Goal: Information Seeking & Learning: Learn about a topic

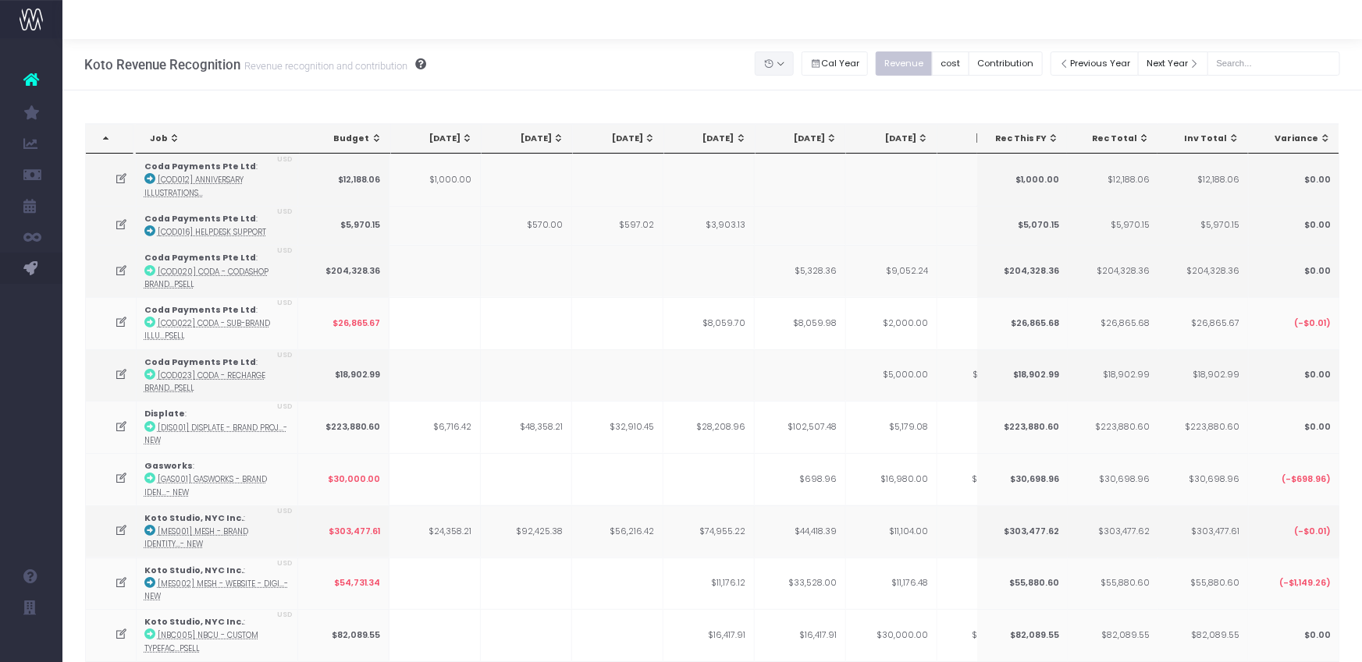
click at [794, 61] on button "button" at bounding box center [774, 63] width 39 height 24
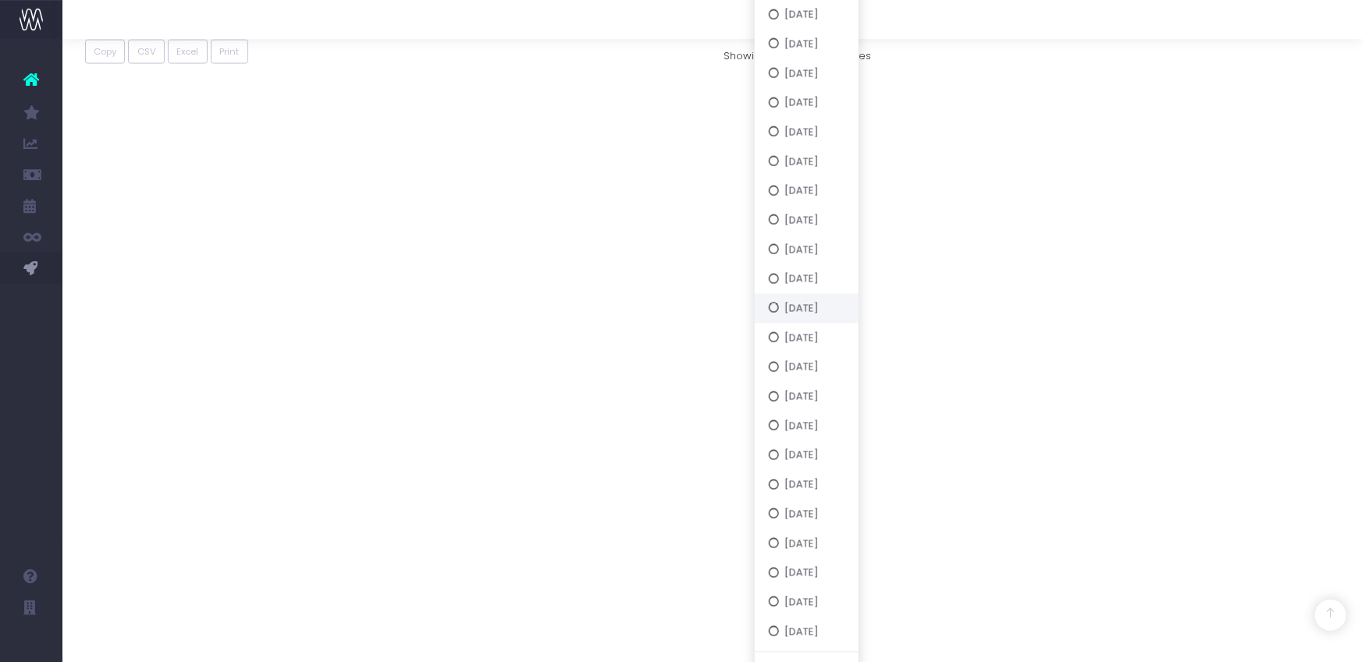
scroll to position [1303, 0]
click at [817, 246] on button "[DATE]" at bounding box center [807, 250] width 104 height 30
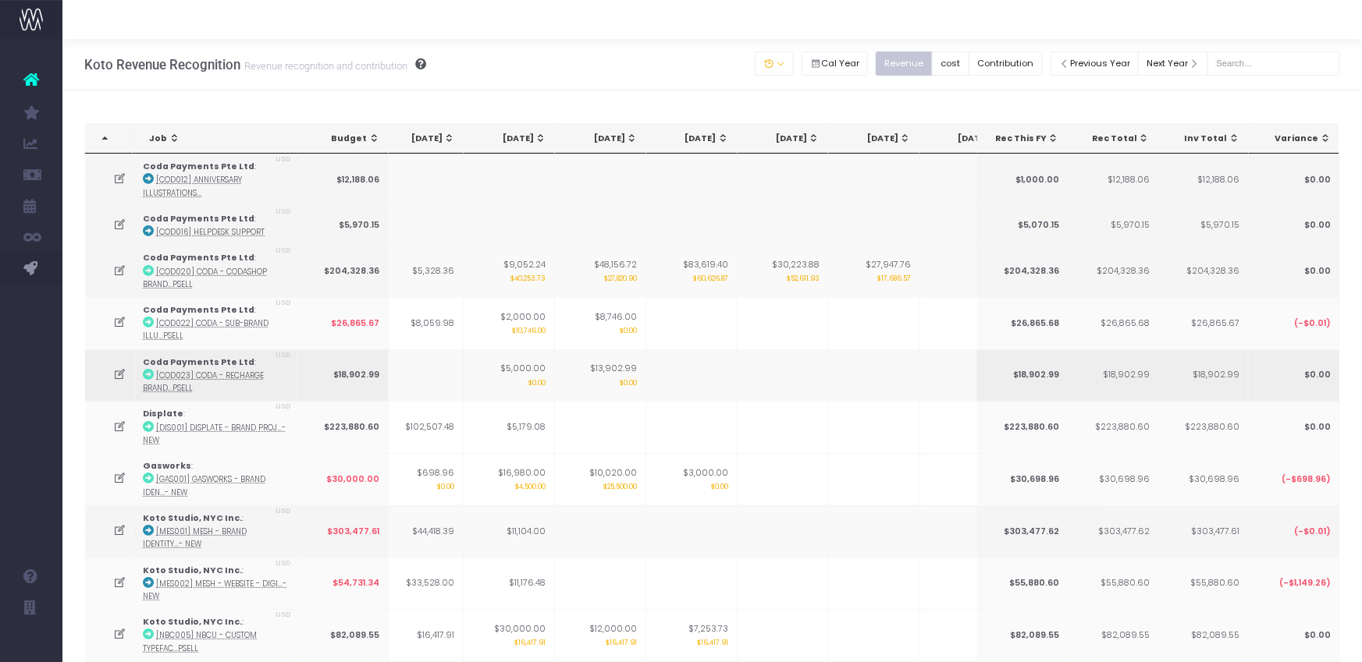
scroll to position [0, 0]
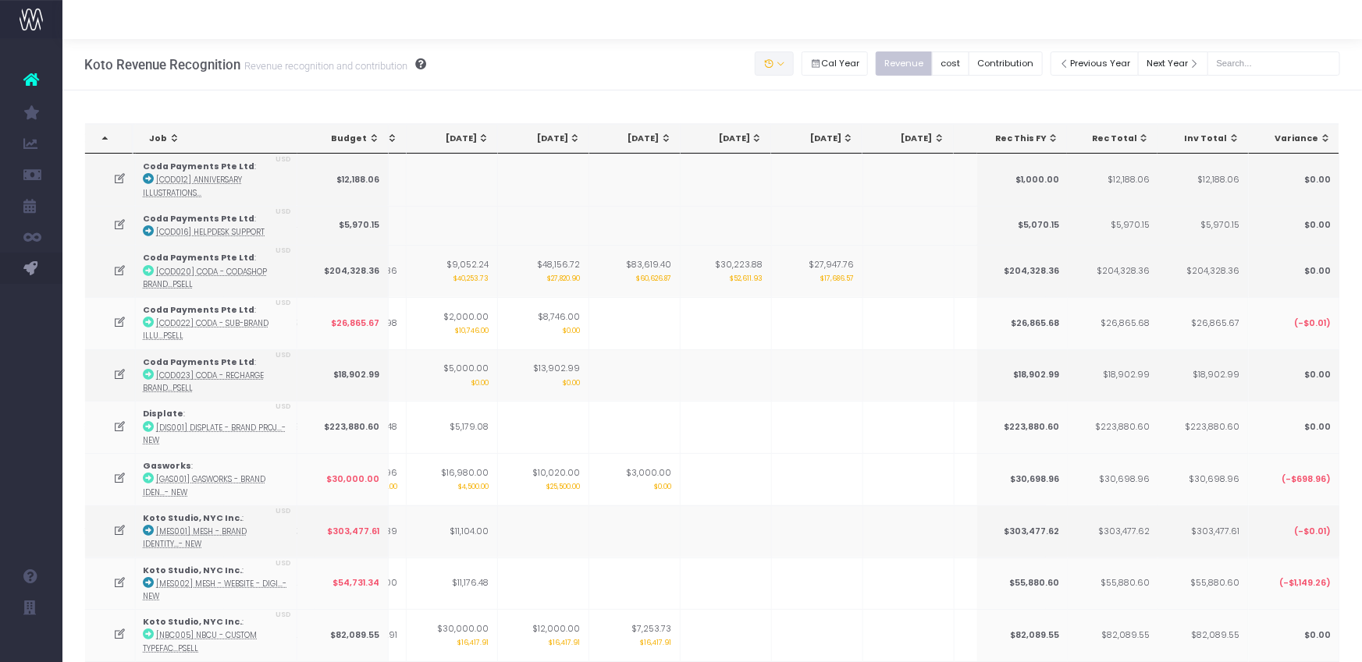
click at [794, 61] on button "button" at bounding box center [774, 63] width 39 height 24
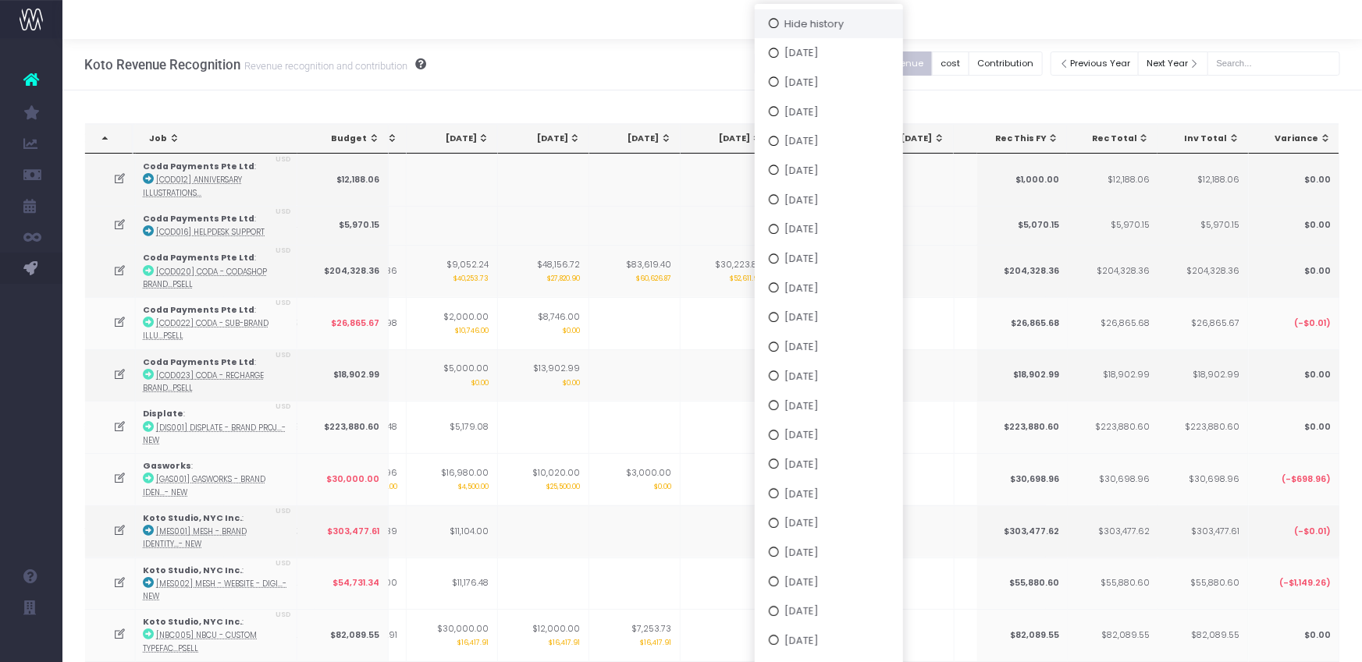
click at [818, 24] on button "Hide history" at bounding box center [829, 24] width 148 height 30
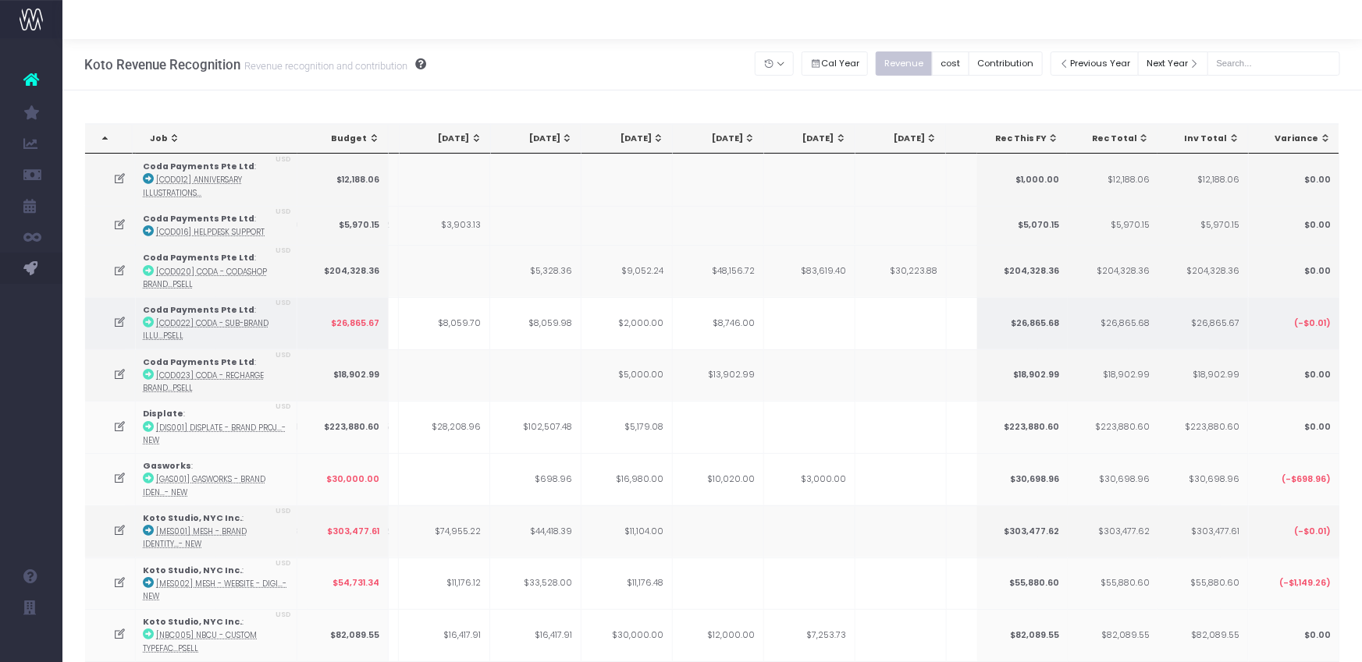
scroll to position [0, 303]
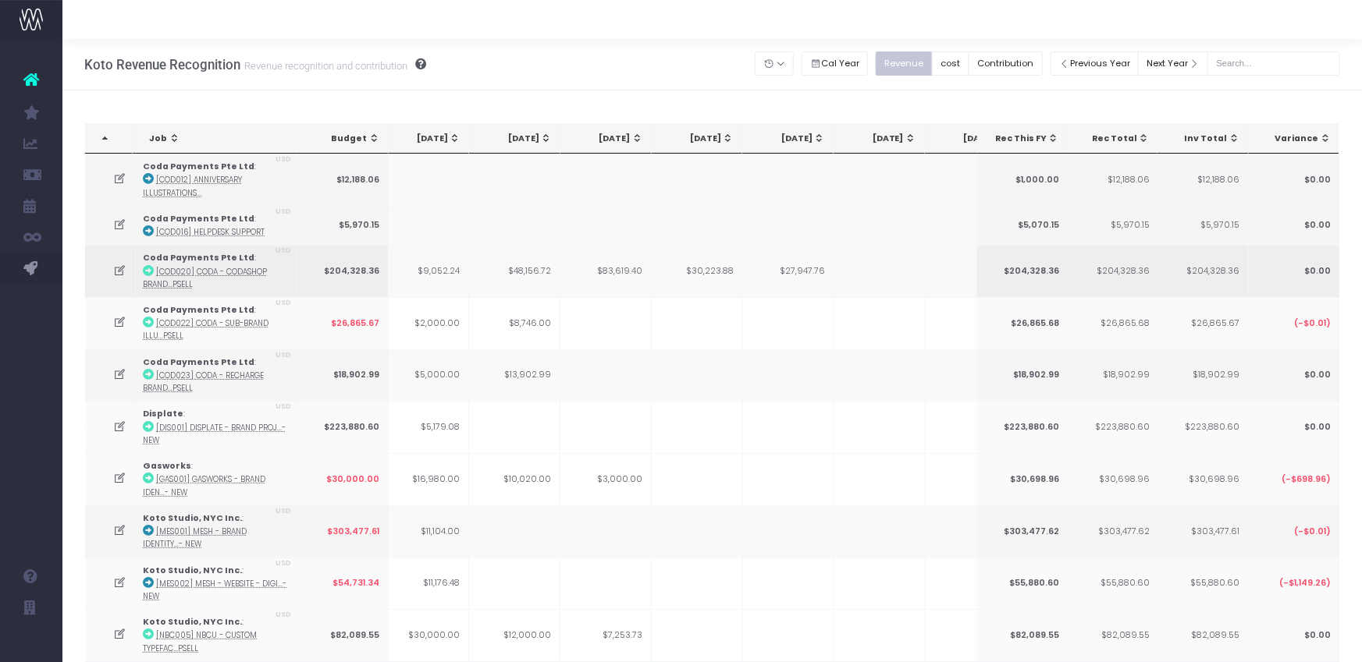
click at [122, 267] on icon at bounding box center [120, 271] width 13 height 13
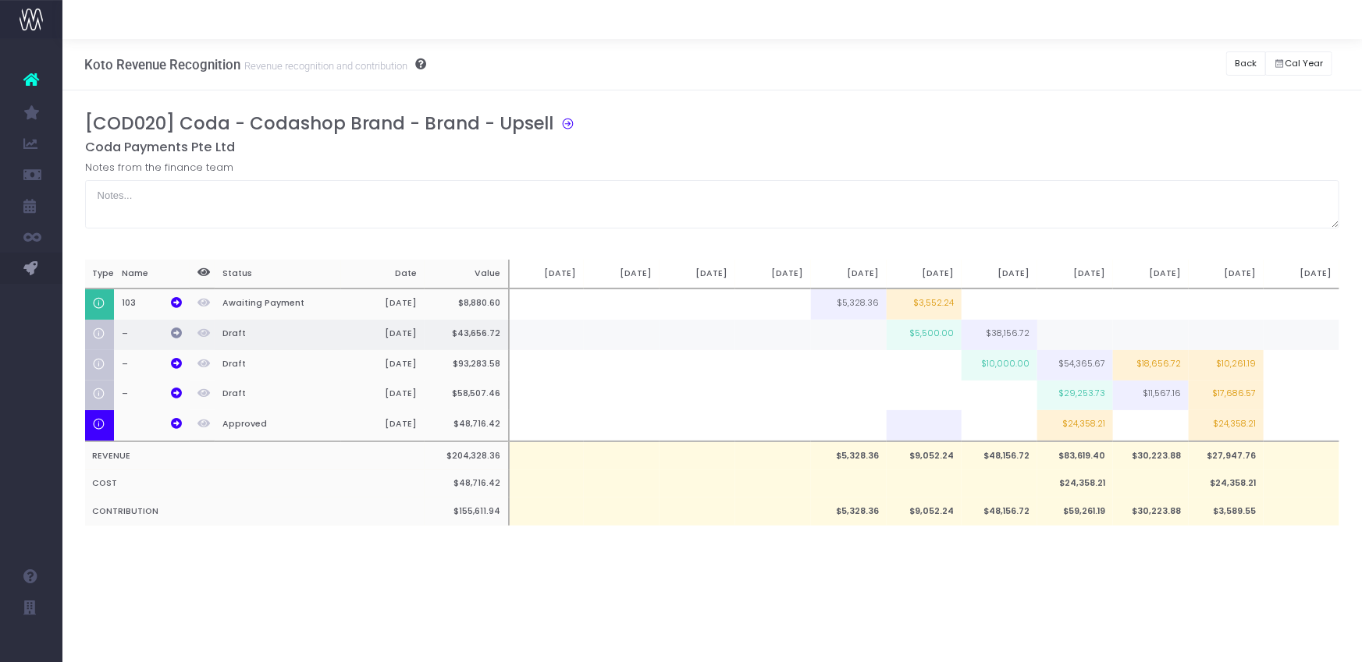
click at [176, 332] on icon at bounding box center [176, 333] width 11 height 11
click at [1004, 119] on div "[COD020] Coda - Codashop Brand - Brand - Upsell" at bounding box center [718, 126] width 1266 height 27
click at [1204, 79] on div "Koto Revenue Recognition Revenue recognition and contribution Back Hide history…" at bounding box center [711, 64] width 1299 height 51
click at [1252, 69] on button "Back" at bounding box center [1246, 63] width 40 height 24
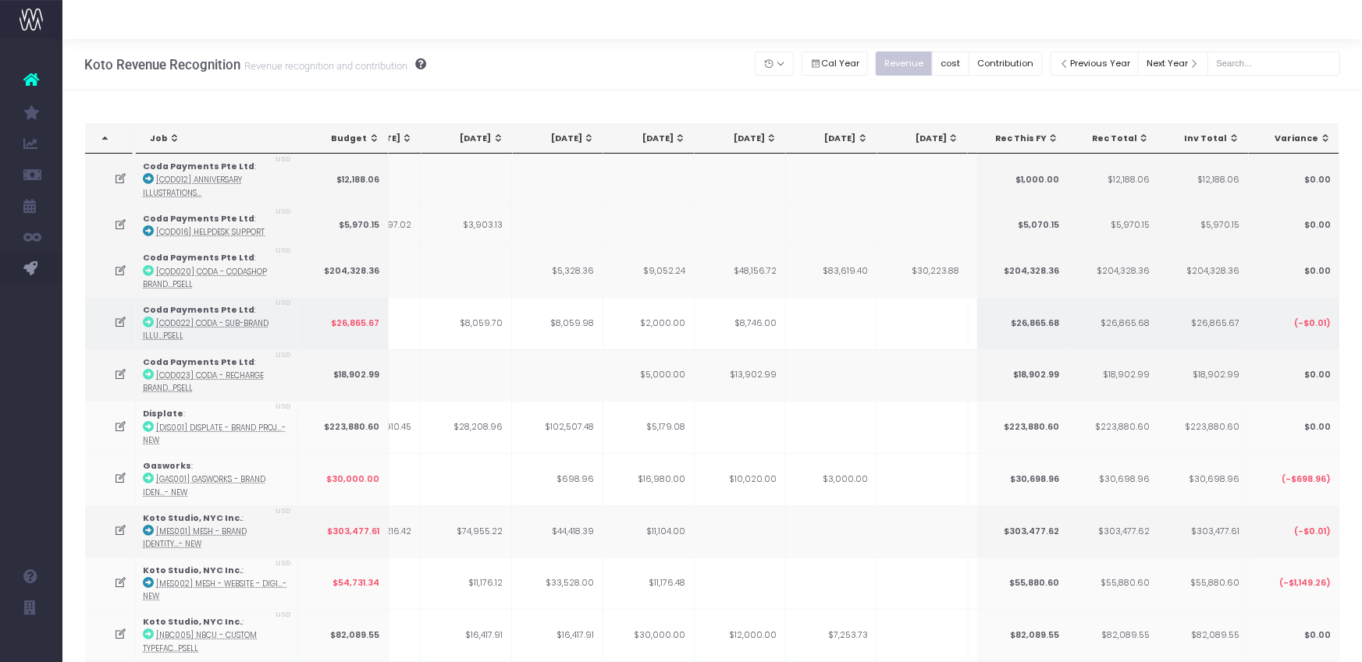
scroll to position [0, 355]
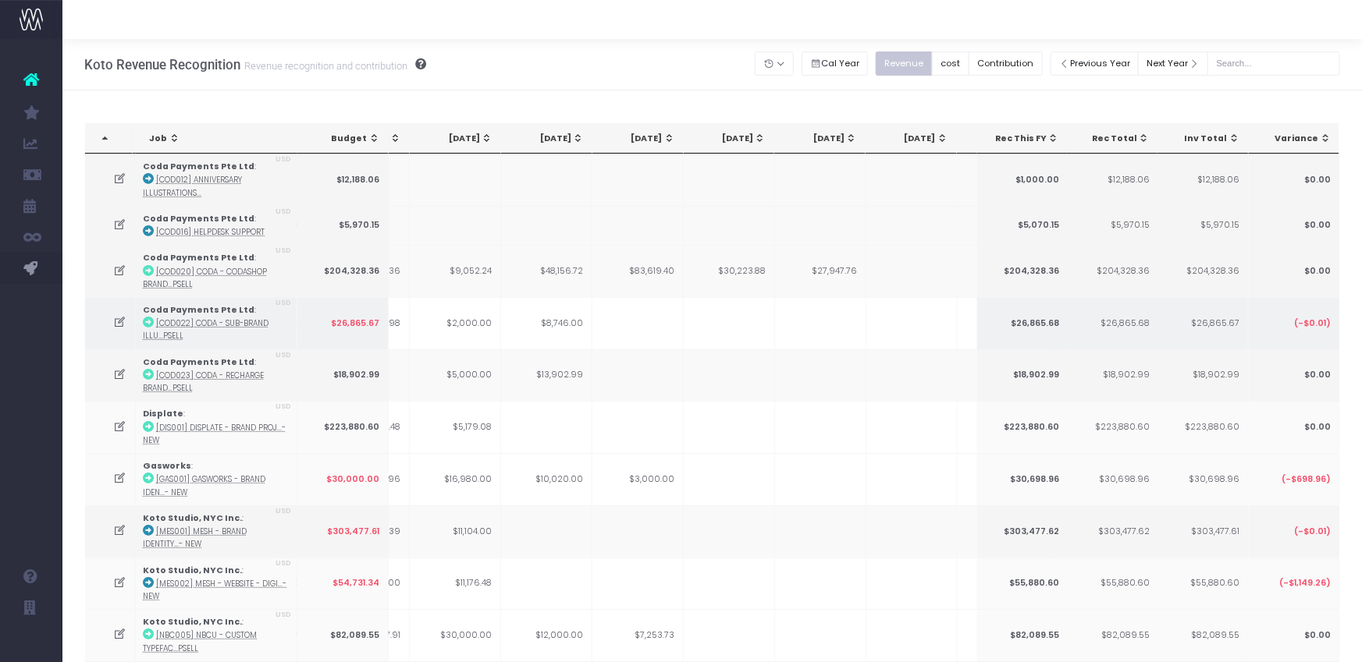
click at [122, 321] on icon at bounding box center [120, 322] width 13 height 13
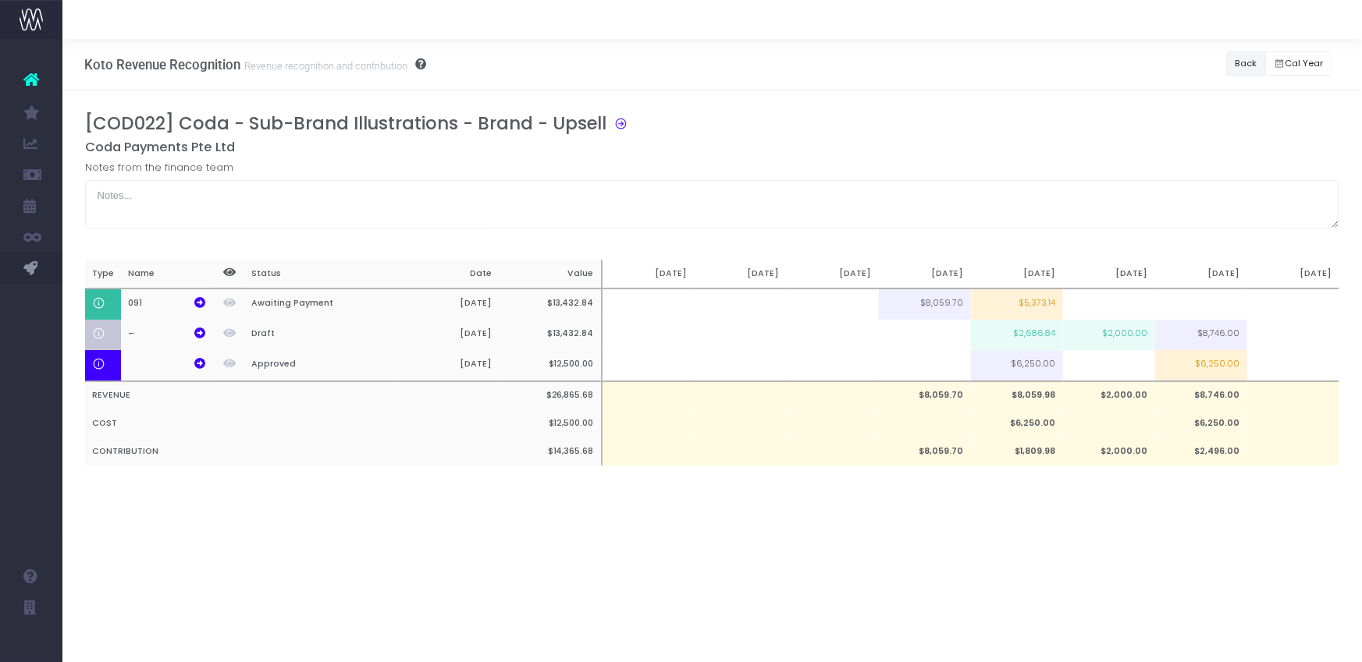
click at [1252, 66] on button "Back" at bounding box center [1246, 63] width 40 height 24
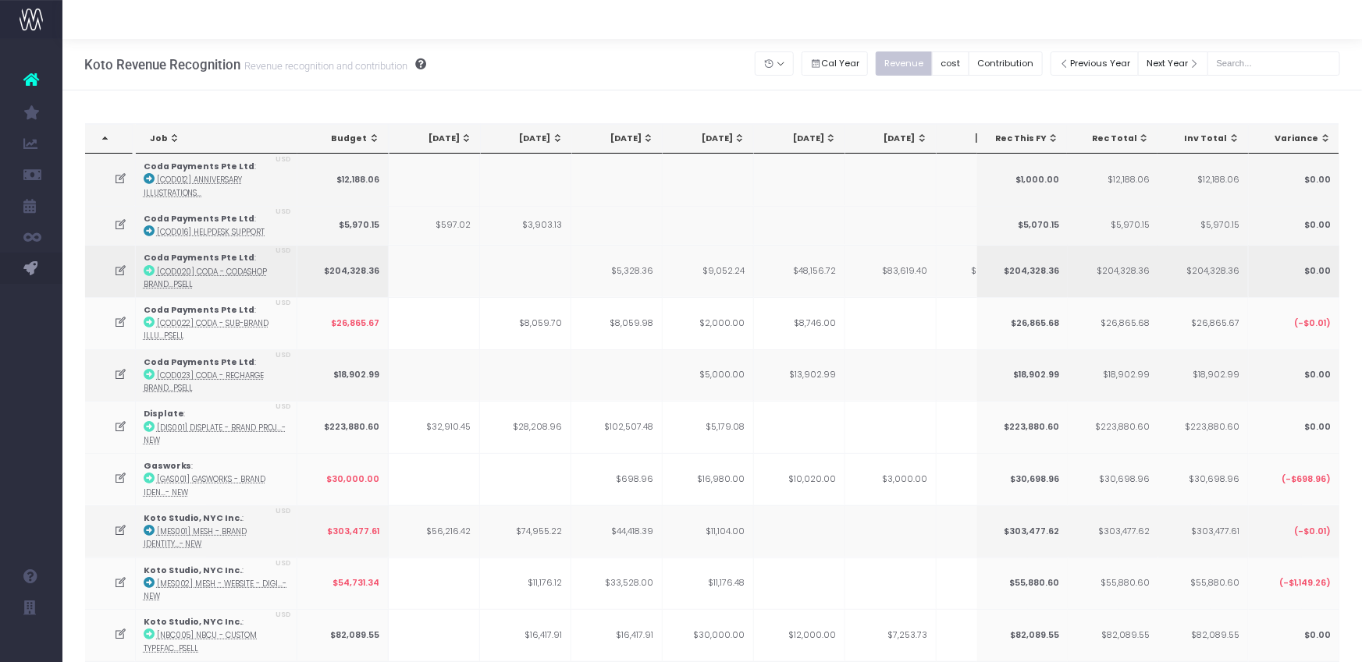
scroll to position [0, 209]
click at [116, 370] on icon at bounding box center [120, 374] width 13 height 13
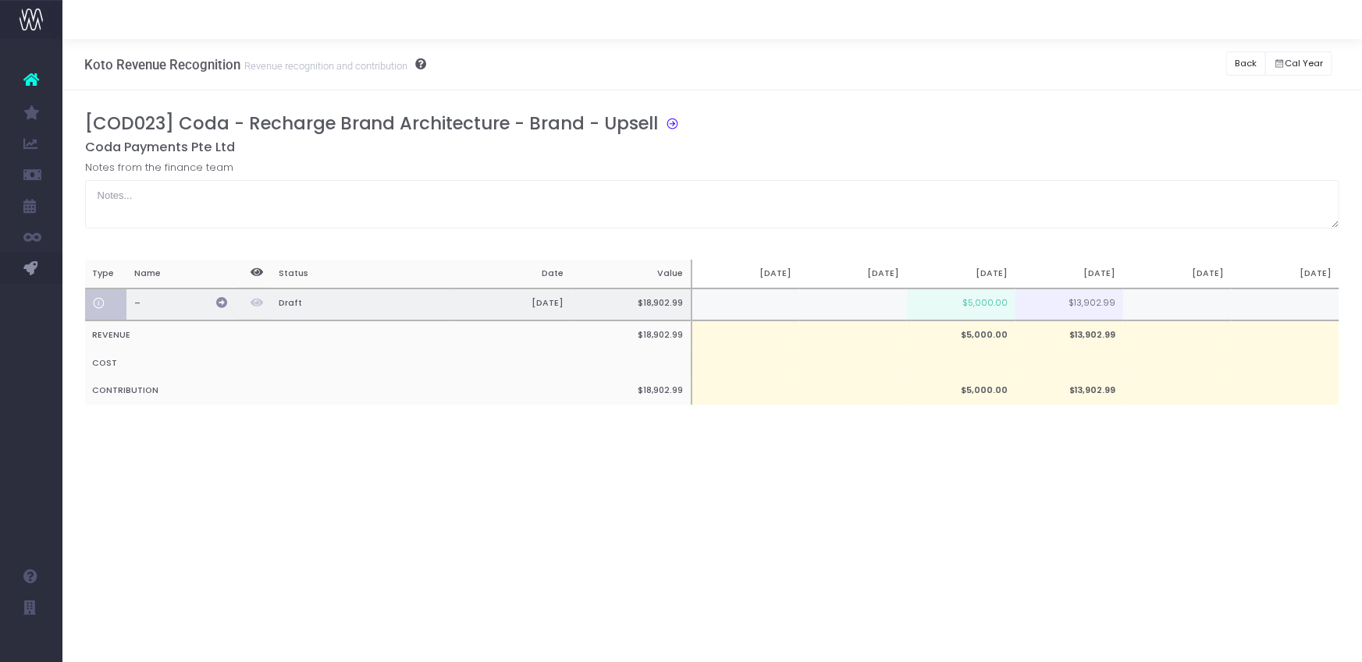
click at [225, 300] on icon at bounding box center [221, 302] width 11 height 11
click at [672, 125] on icon at bounding box center [669, 122] width 21 height 18
click at [1240, 55] on button "Back" at bounding box center [1246, 63] width 40 height 24
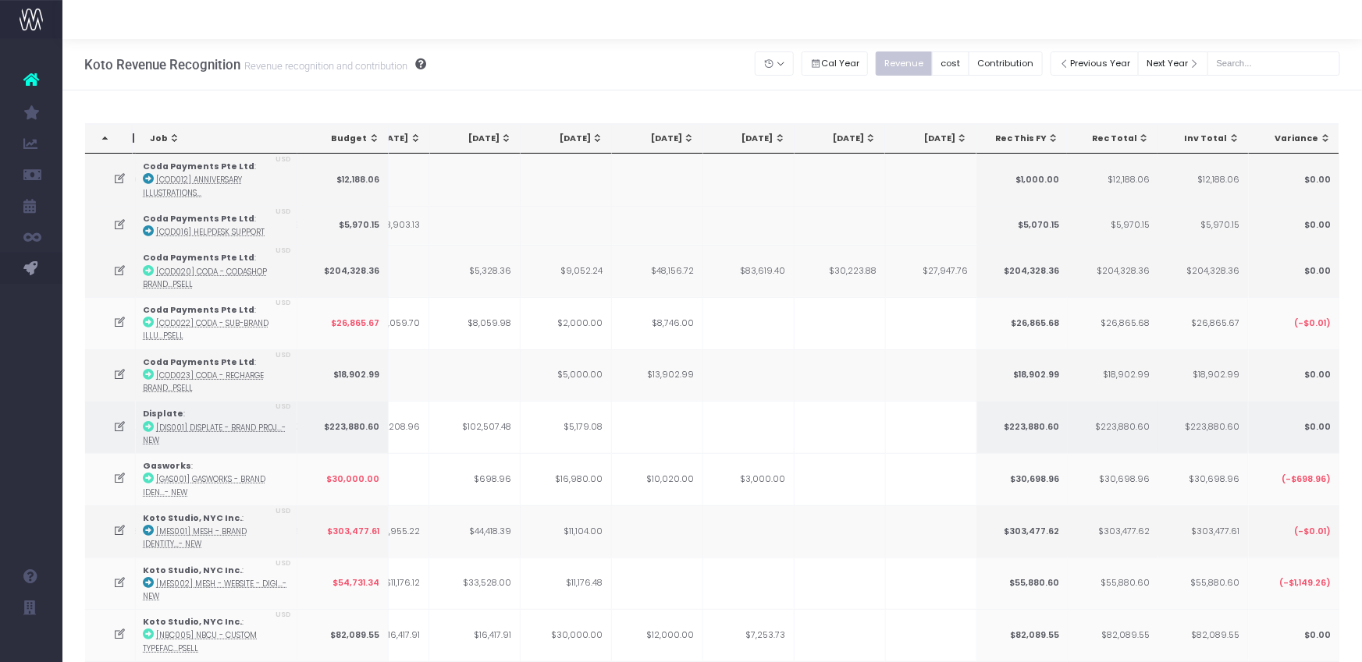
scroll to position [0, 418]
click at [117, 424] on icon at bounding box center [120, 427] width 13 height 13
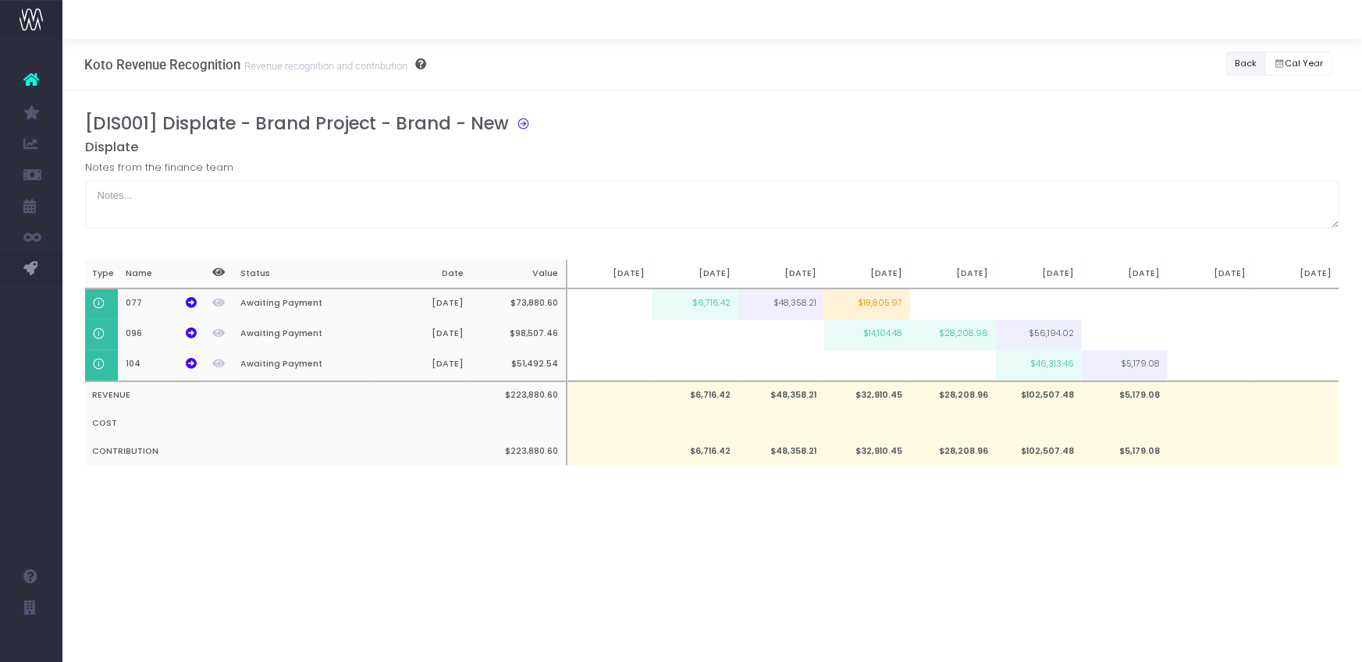
click at [1245, 60] on button "Back" at bounding box center [1246, 63] width 40 height 24
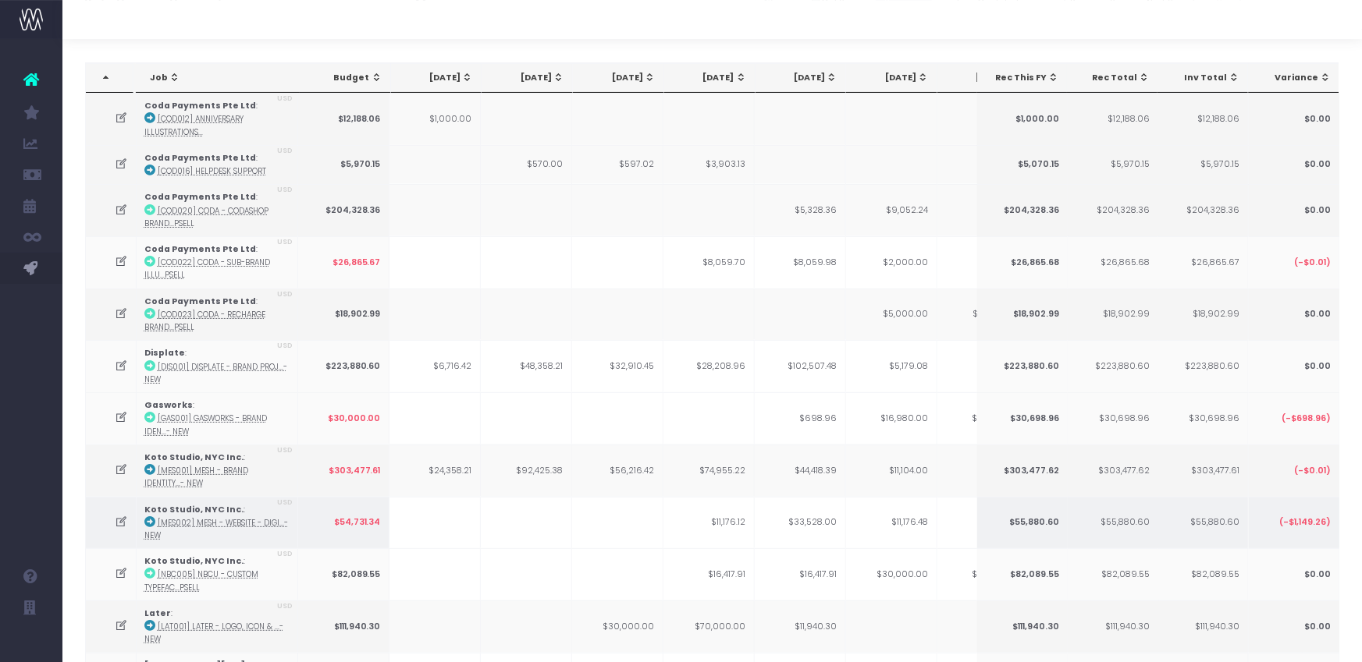
scroll to position [70, 0]
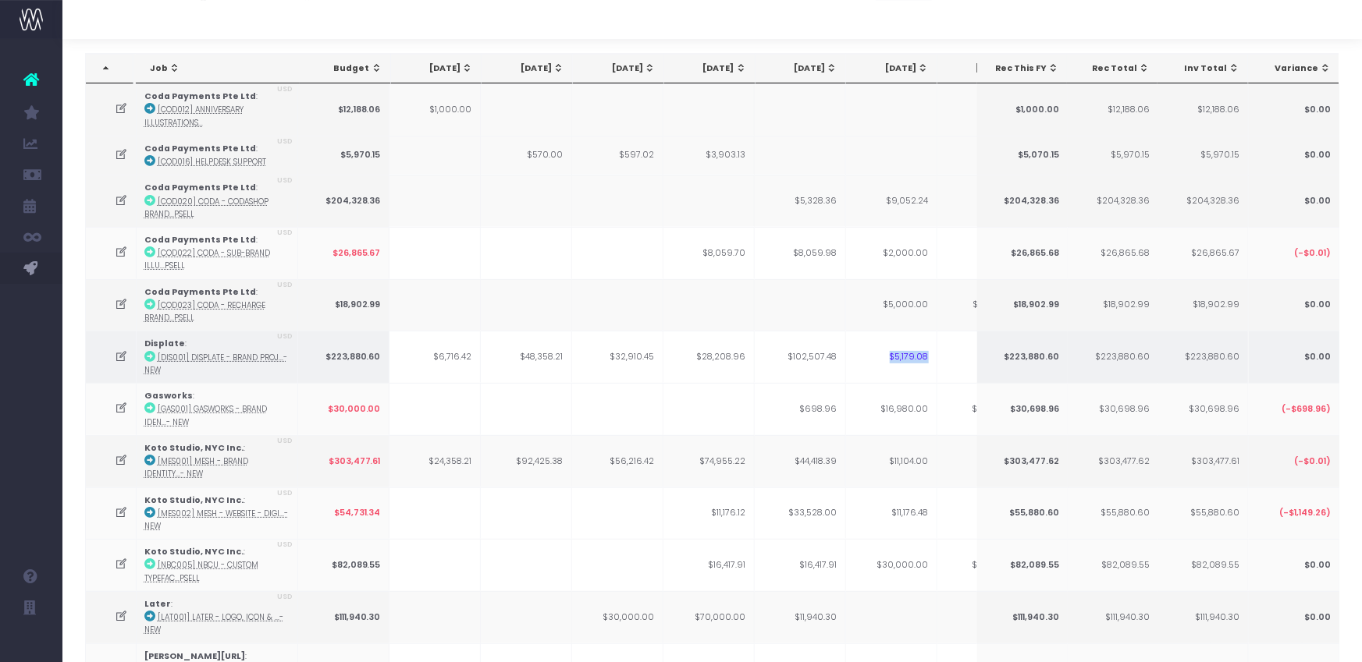
drag, startPoint x: 882, startPoint y: 350, endPoint x: 950, endPoint y: 350, distance: 67.9
click at [950, 350] on tr "Displate : [DIS001] Displate - Brand Proj...- New USD $223,880.60 $6,716.42 $48…" at bounding box center [968, 357] width 1764 height 52
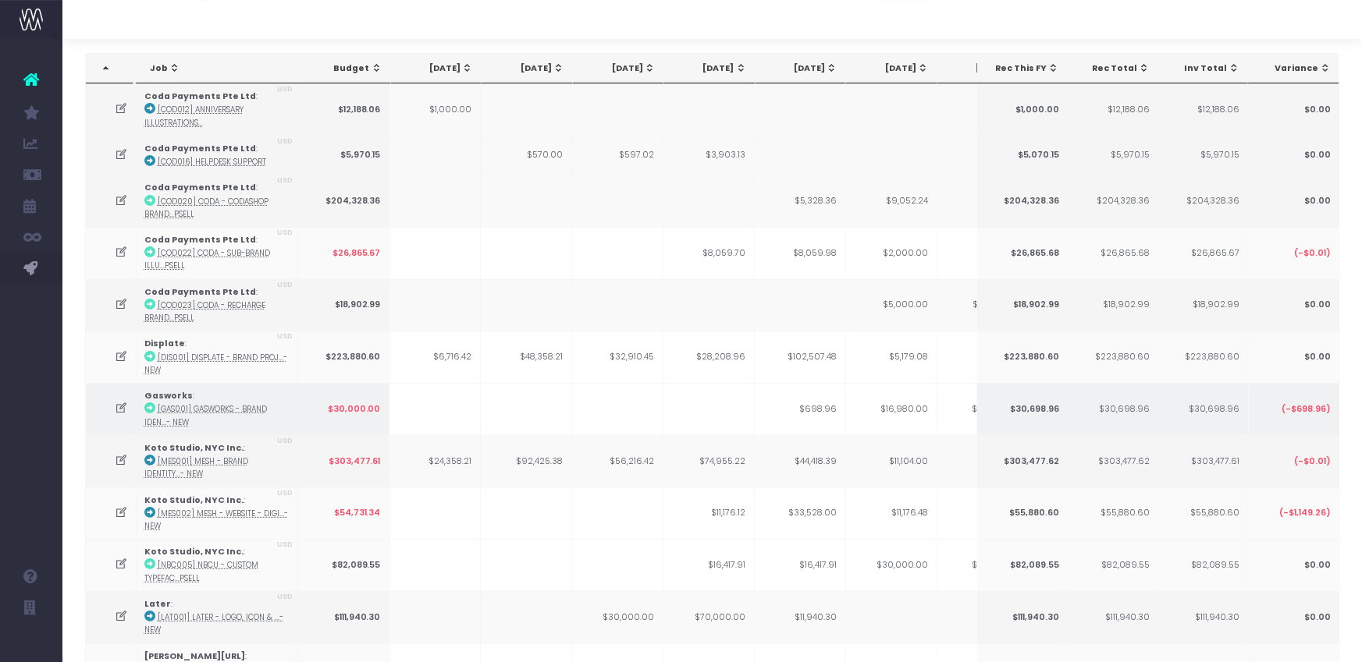
click at [122, 407] on icon at bounding box center [121, 408] width 13 height 13
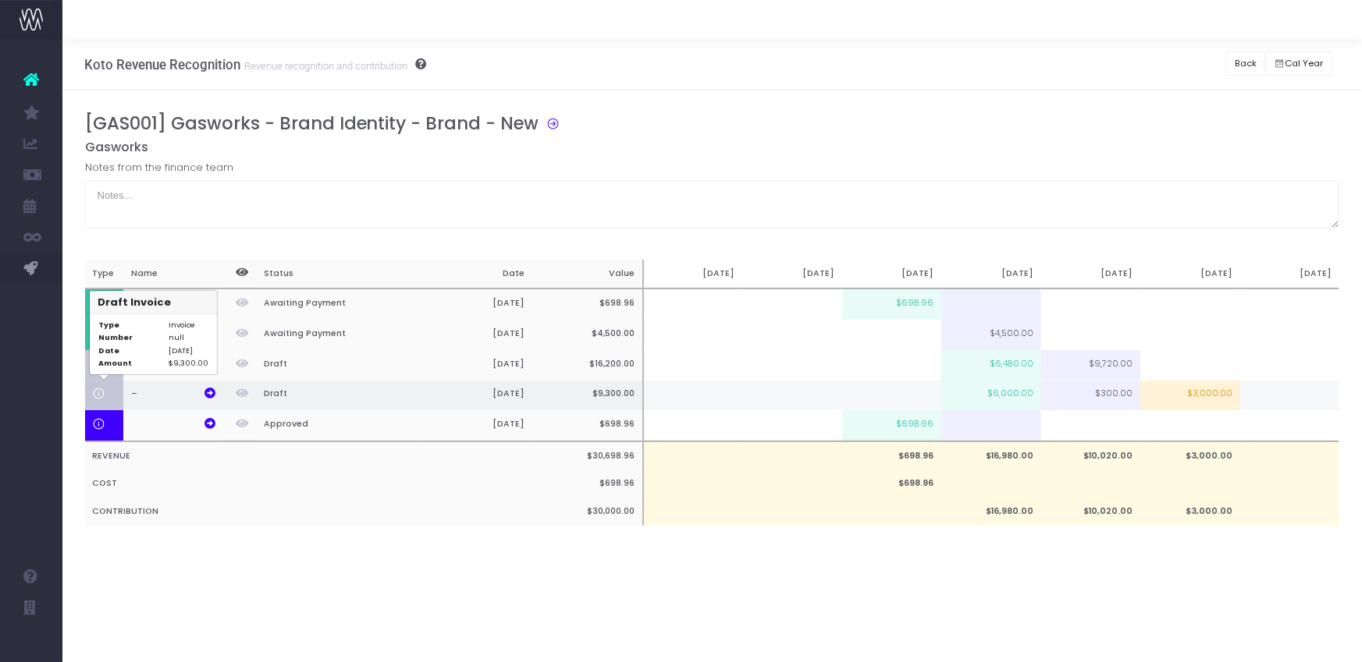
scroll to position [0, 0]
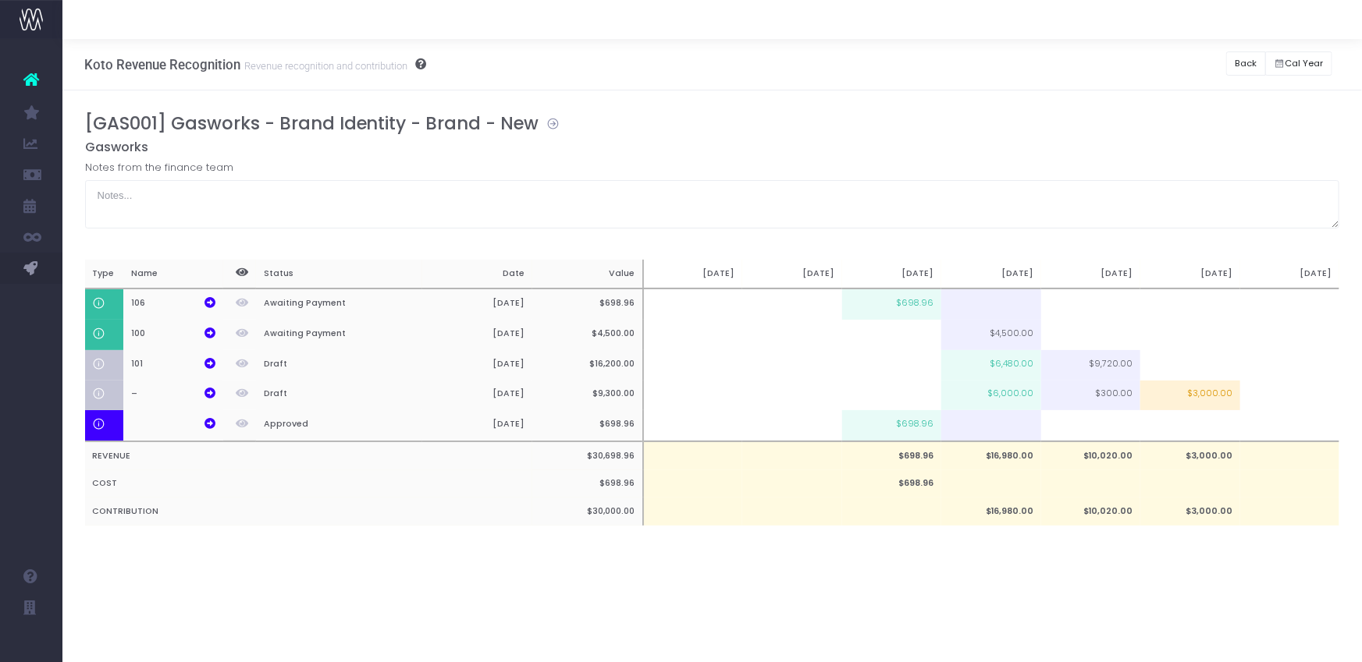
click at [554, 130] on icon at bounding box center [549, 122] width 21 height 18
click at [211, 332] on icon at bounding box center [209, 333] width 11 height 11
click at [207, 360] on icon at bounding box center [209, 363] width 11 height 11
click at [213, 392] on icon at bounding box center [209, 393] width 11 height 11
click at [209, 362] on icon at bounding box center [209, 363] width 11 height 11
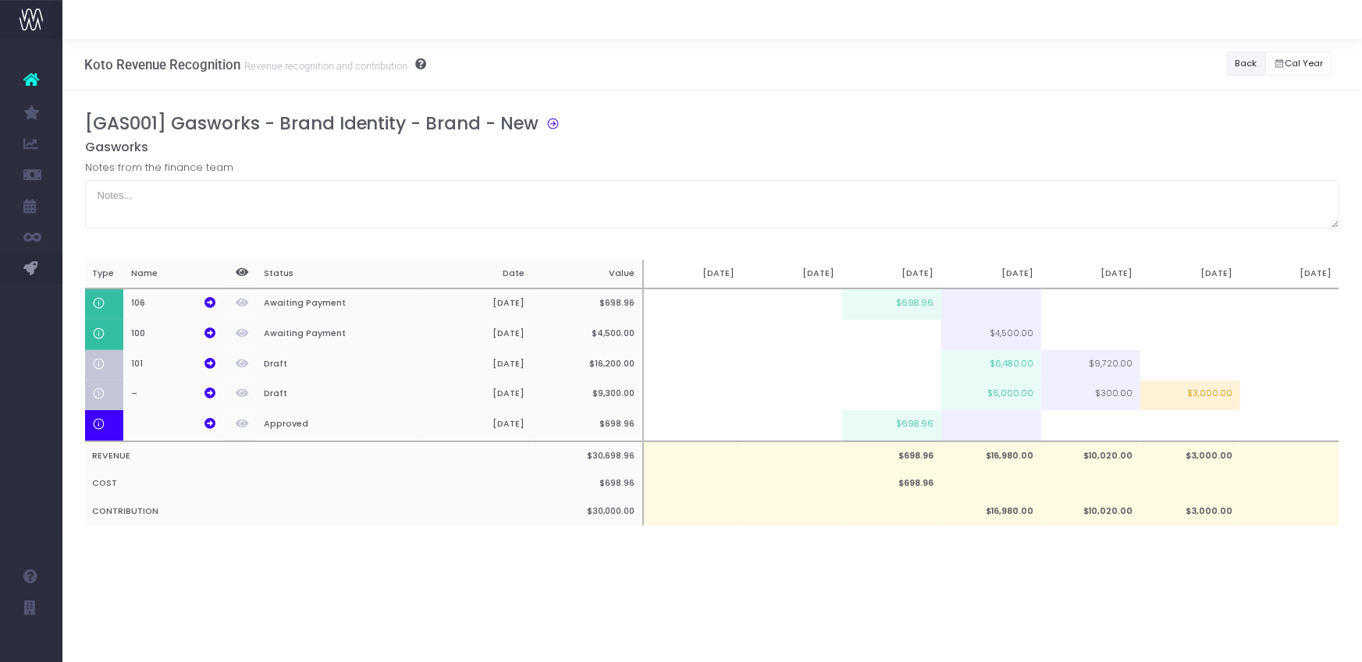
click at [1247, 57] on button "Back" at bounding box center [1246, 63] width 40 height 24
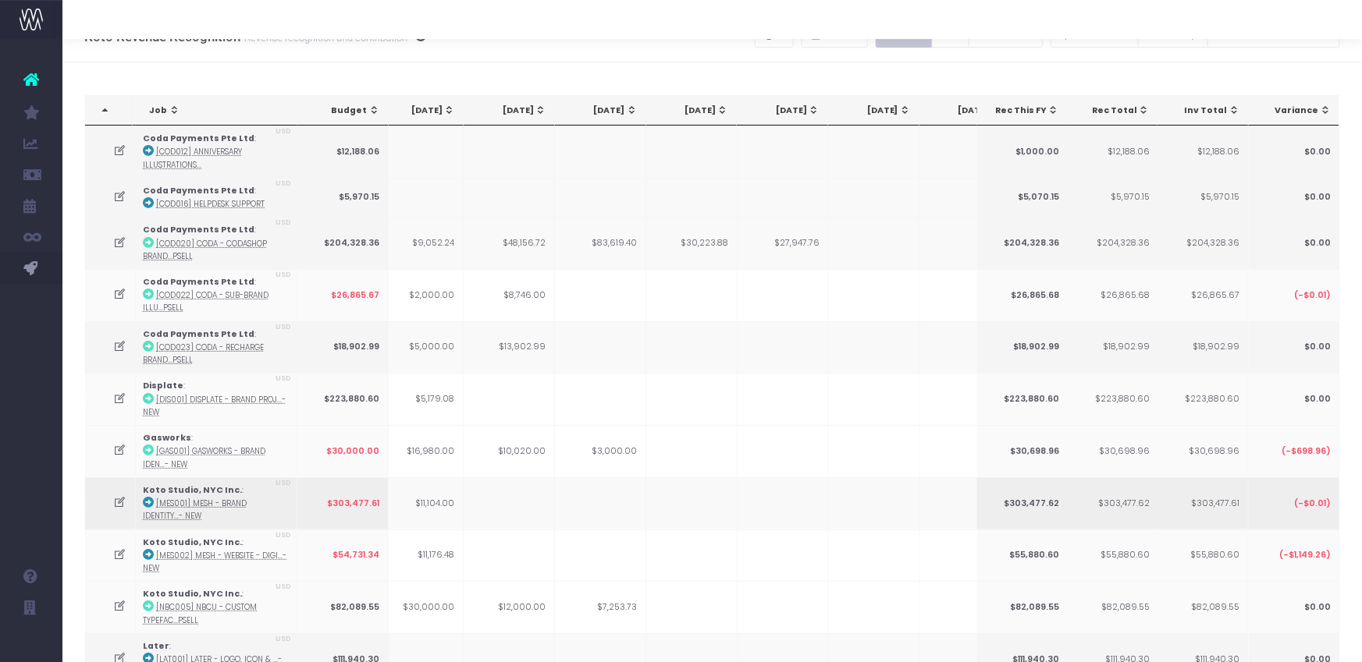
scroll to position [29, 0]
click at [116, 496] on icon at bounding box center [120, 501] width 13 height 13
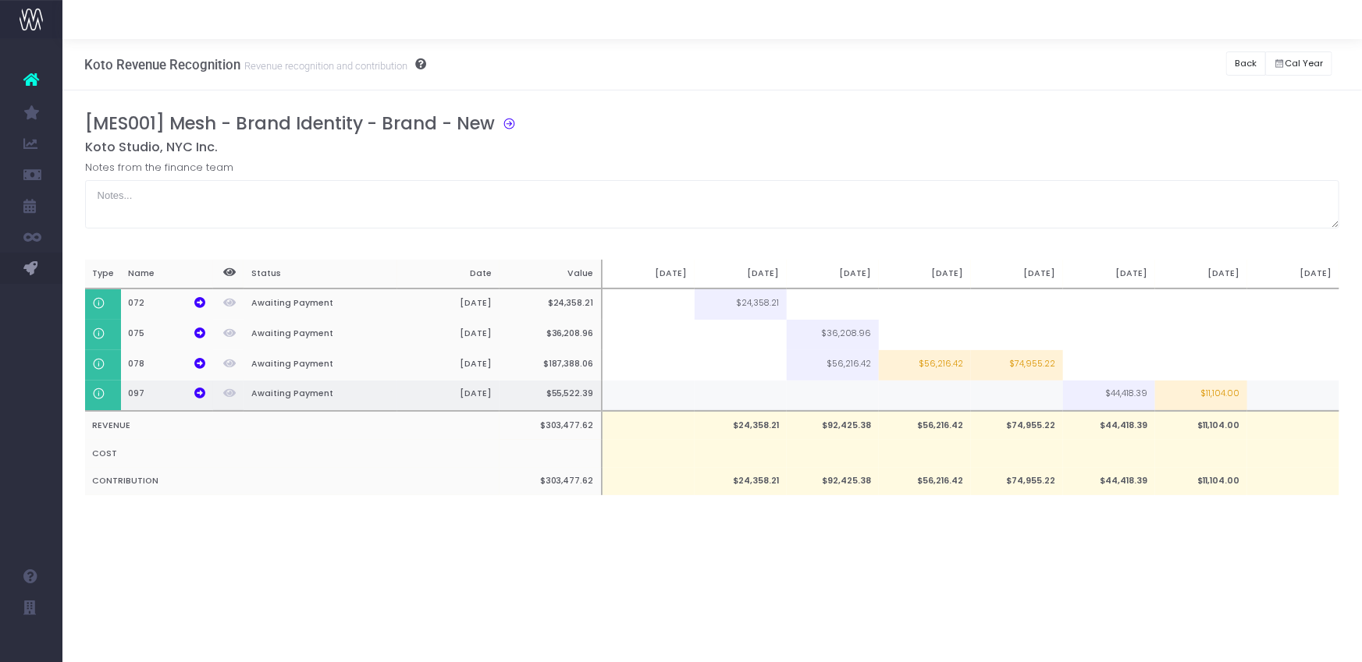
scroll to position [0, 0]
click at [1234, 60] on button "Back" at bounding box center [1246, 63] width 40 height 24
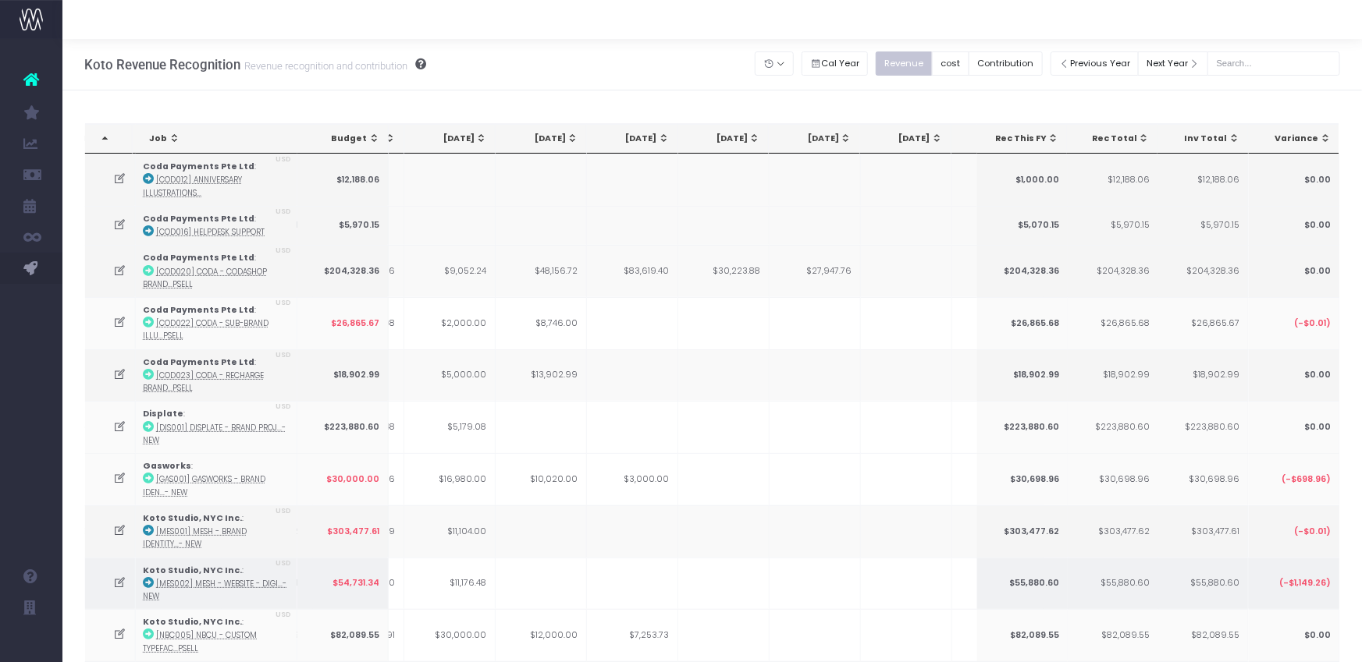
click at [124, 577] on icon at bounding box center [120, 583] width 13 height 13
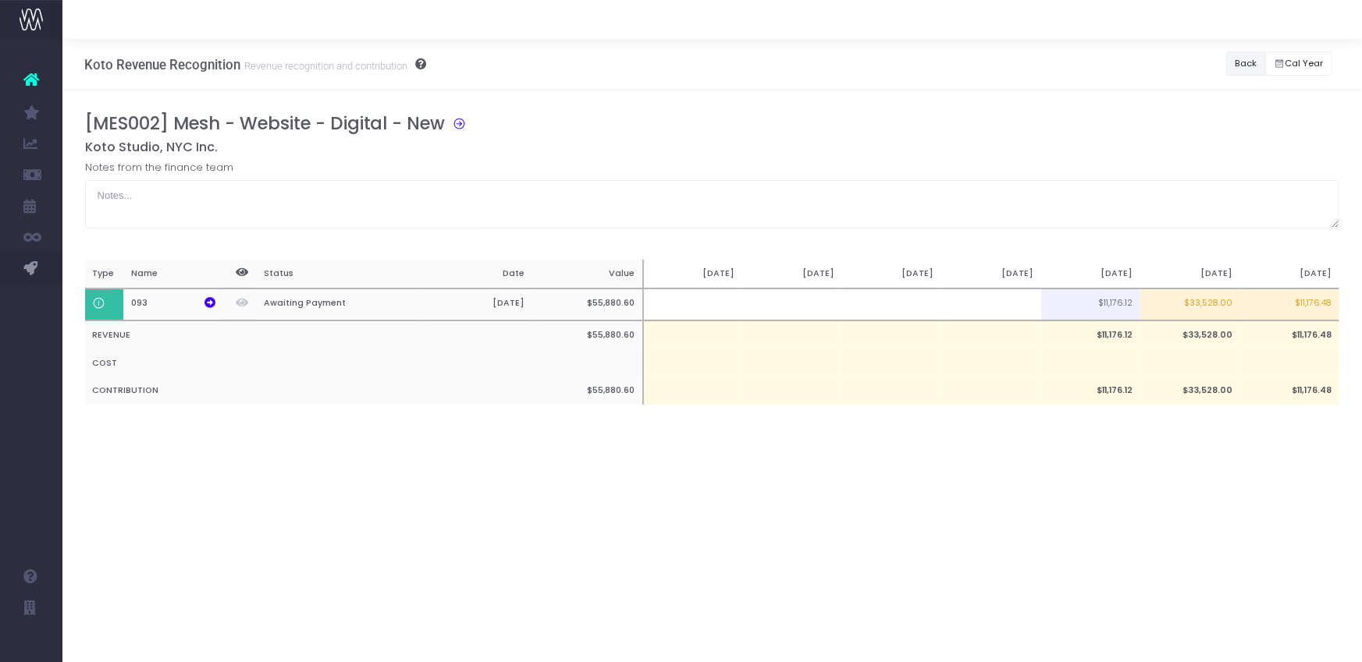
click at [1237, 63] on button "Back" at bounding box center [1246, 63] width 40 height 24
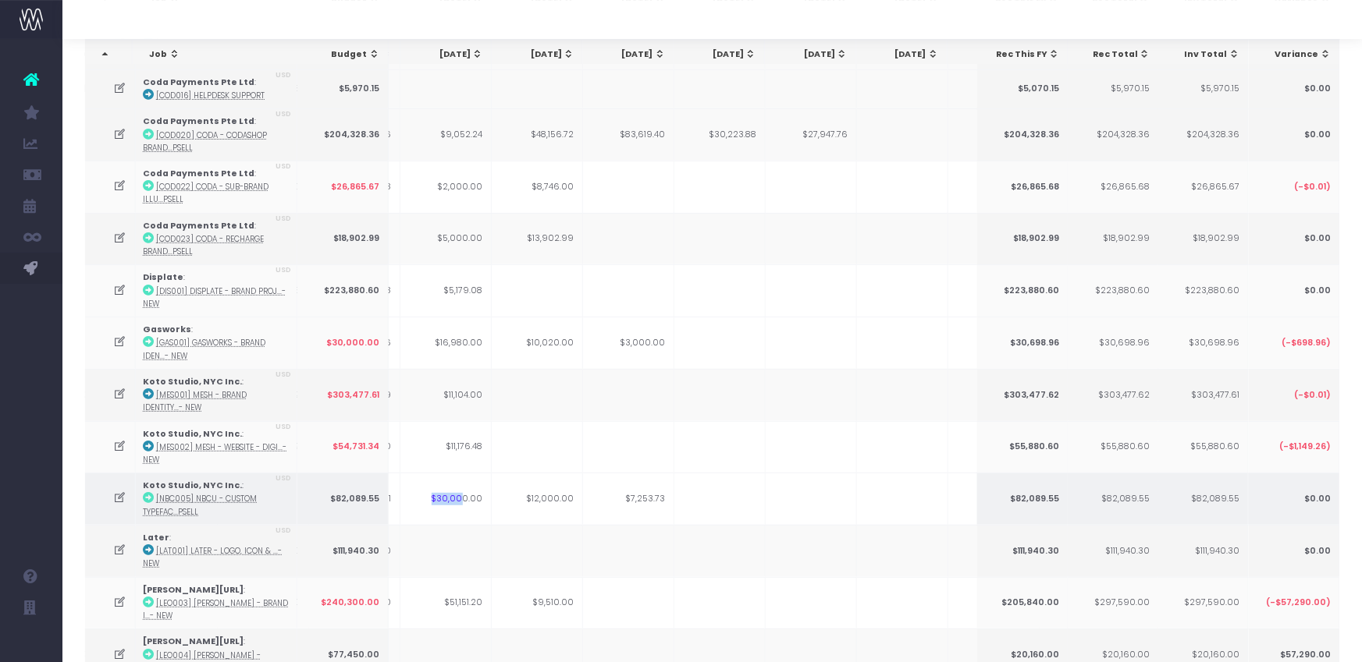
drag, startPoint x: 439, startPoint y: 494, endPoint x: 463, endPoint y: 497, distance: 25.2
click at [463, 497] on td "$30,000.00" at bounding box center [445, 499] width 91 height 52
click at [115, 494] on icon at bounding box center [120, 498] width 13 height 13
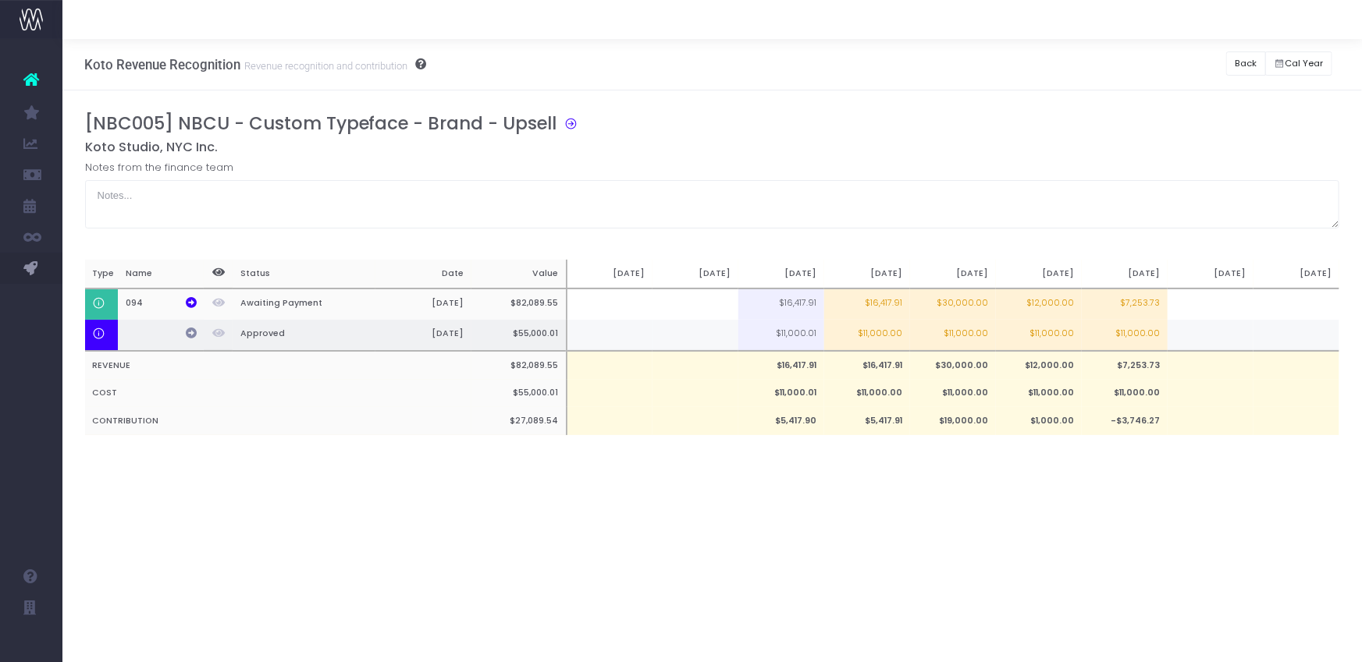
click at [186, 332] on icon at bounding box center [191, 333] width 11 height 11
click at [562, 126] on icon at bounding box center [567, 122] width 21 height 18
drag, startPoint x: 1040, startPoint y: 128, endPoint x: 1090, endPoint y: 122, distance: 50.2
click at [1046, 128] on div "[NBC005] NBCU - Custom Typeface - Brand - Upsell" at bounding box center [718, 126] width 1266 height 27
click at [1245, 57] on button "Back" at bounding box center [1246, 63] width 40 height 24
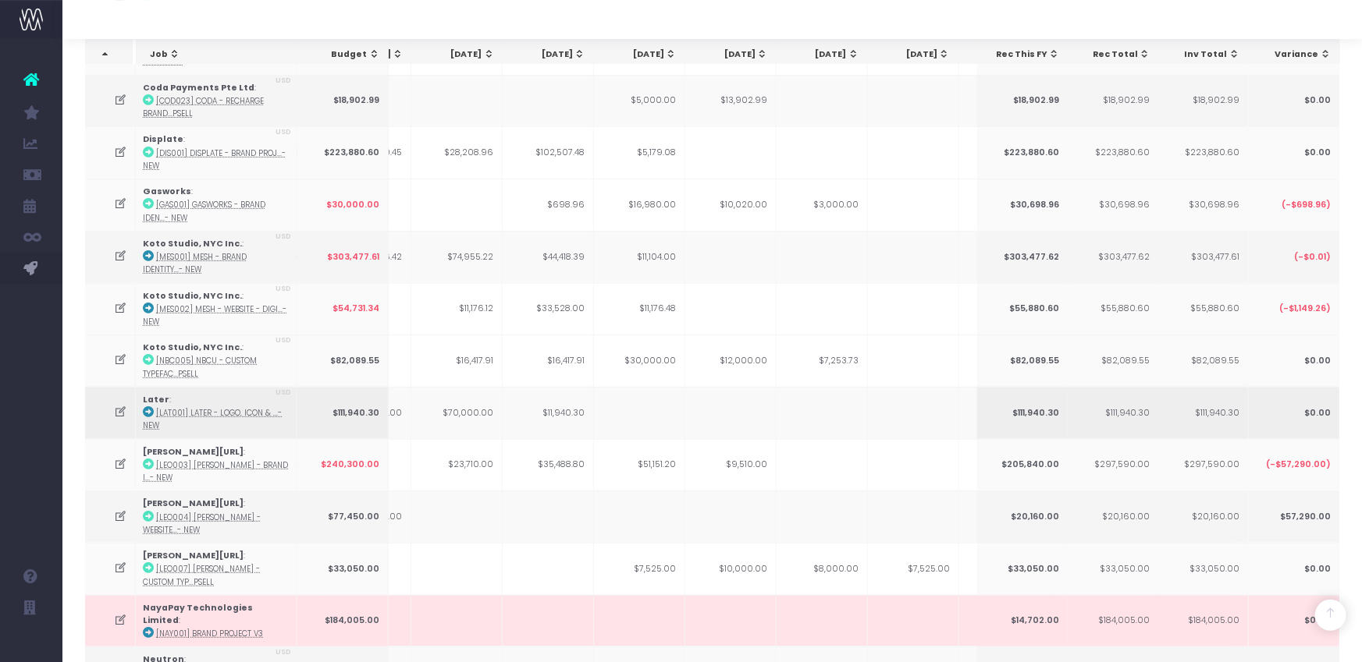
scroll to position [0, 380]
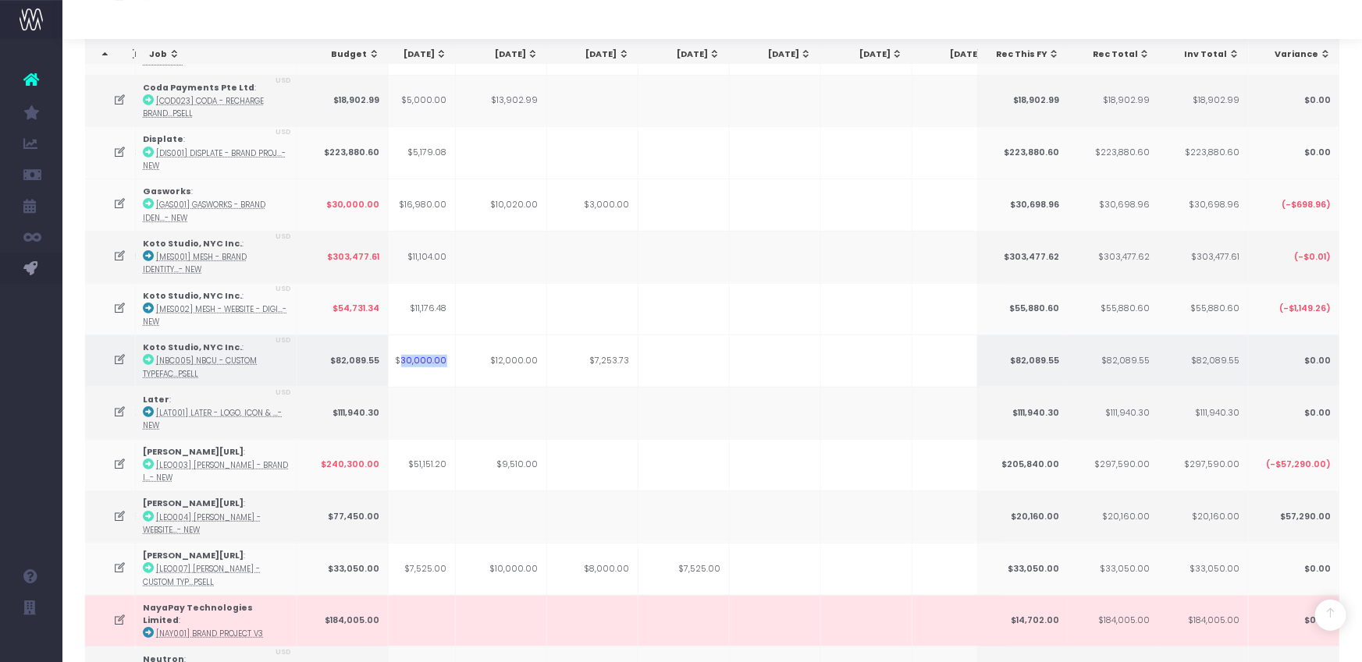
drag, startPoint x: 407, startPoint y: 359, endPoint x: 447, endPoint y: 359, distance: 39.8
click at [449, 358] on td "$30,000.00" at bounding box center [409, 361] width 91 height 52
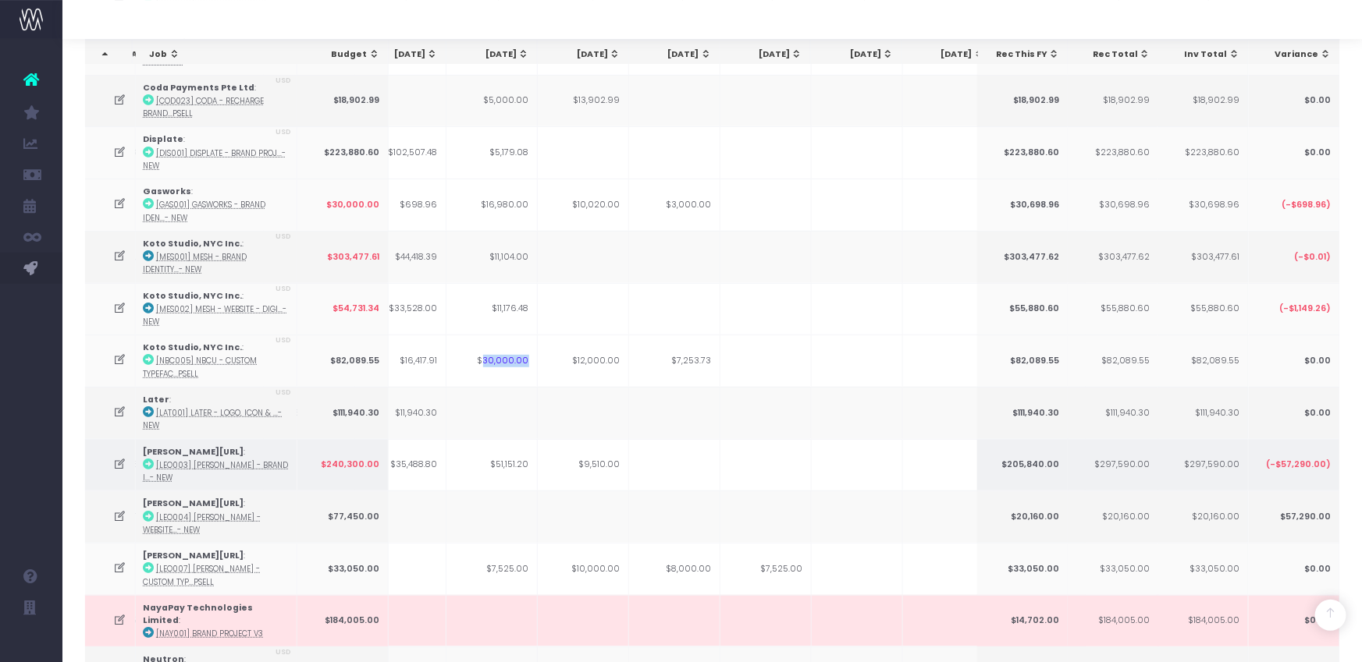
scroll to position [0, 392]
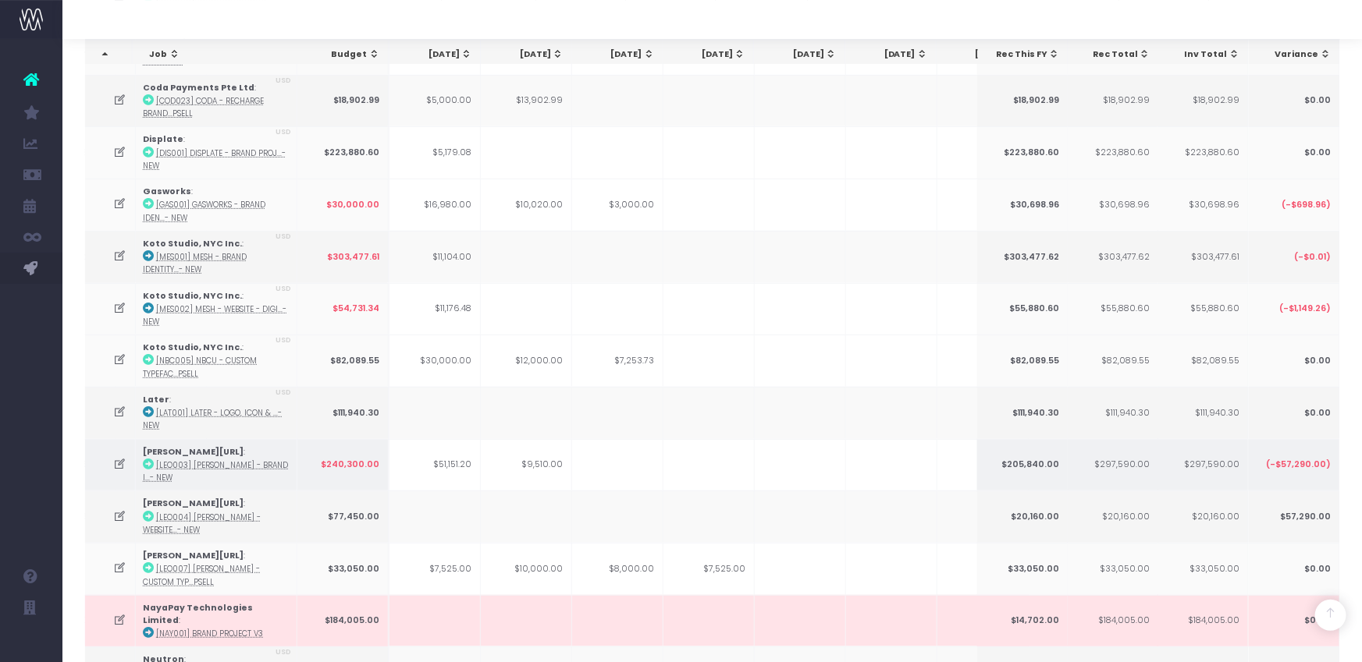
click at [121, 458] on icon at bounding box center [120, 464] width 13 height 13
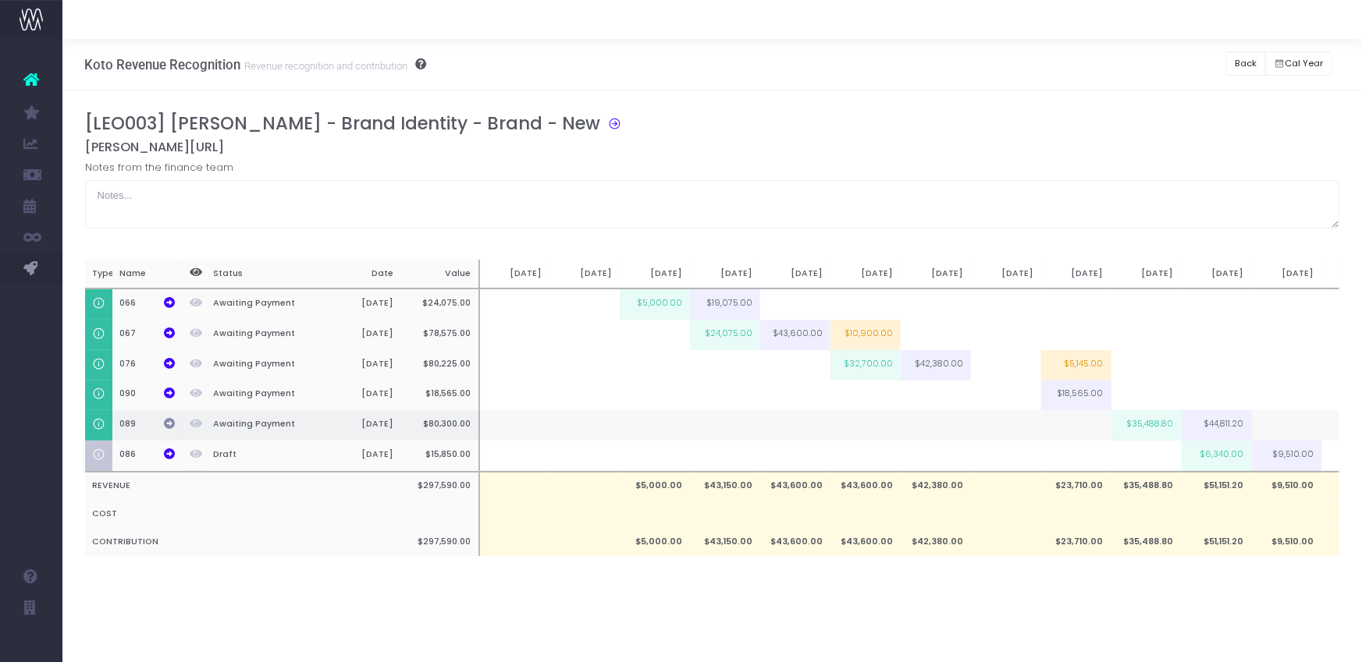
click at [171, 422] on icon at bounding box center [169, 423] width 11 height 11
click at [1241, 62] on button "Back" at bounding box center [1246, 63] width 40 height 24
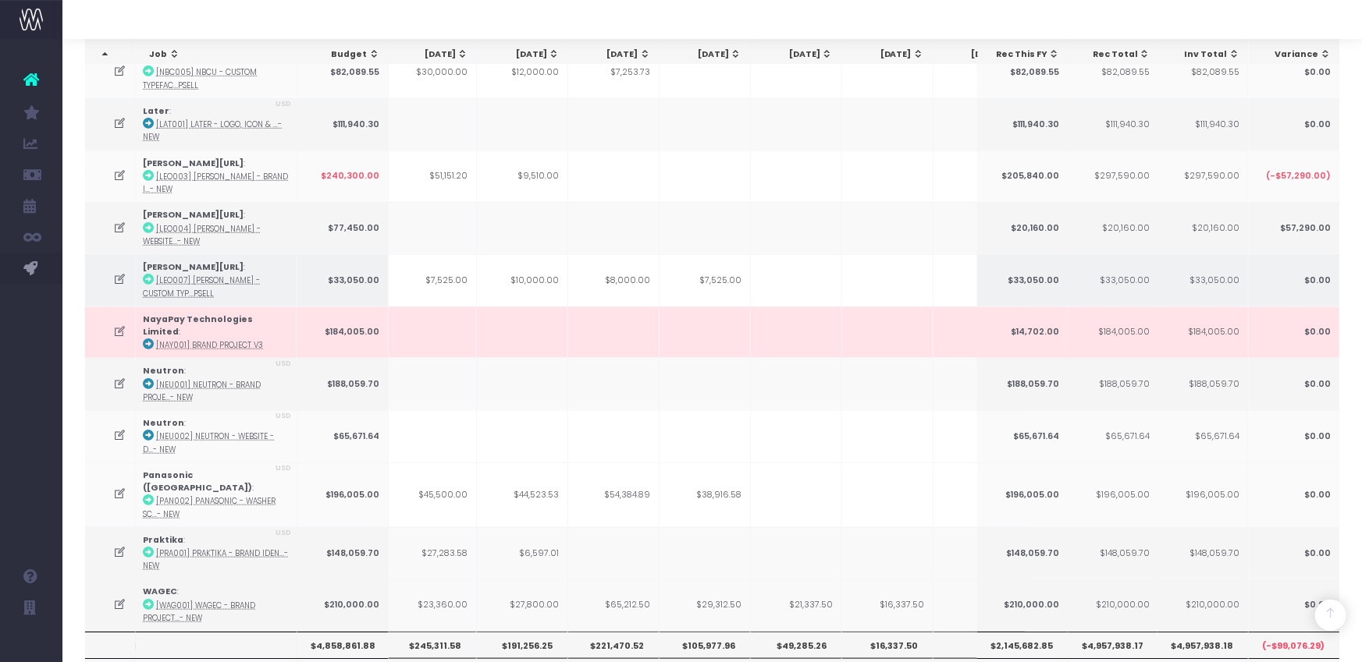
scroll to position [566, 0]
drag, startPoint x: 424, startPoint y: 268, endPoint x: 303, endPoint y: 279, distance: 122.1
click at [467, 272] on td "$7,525.00" at bounding box center [430, 278] width 91 height 52
click at [116, 271] on icon at bounding box center [120, 277] width 13 height 13
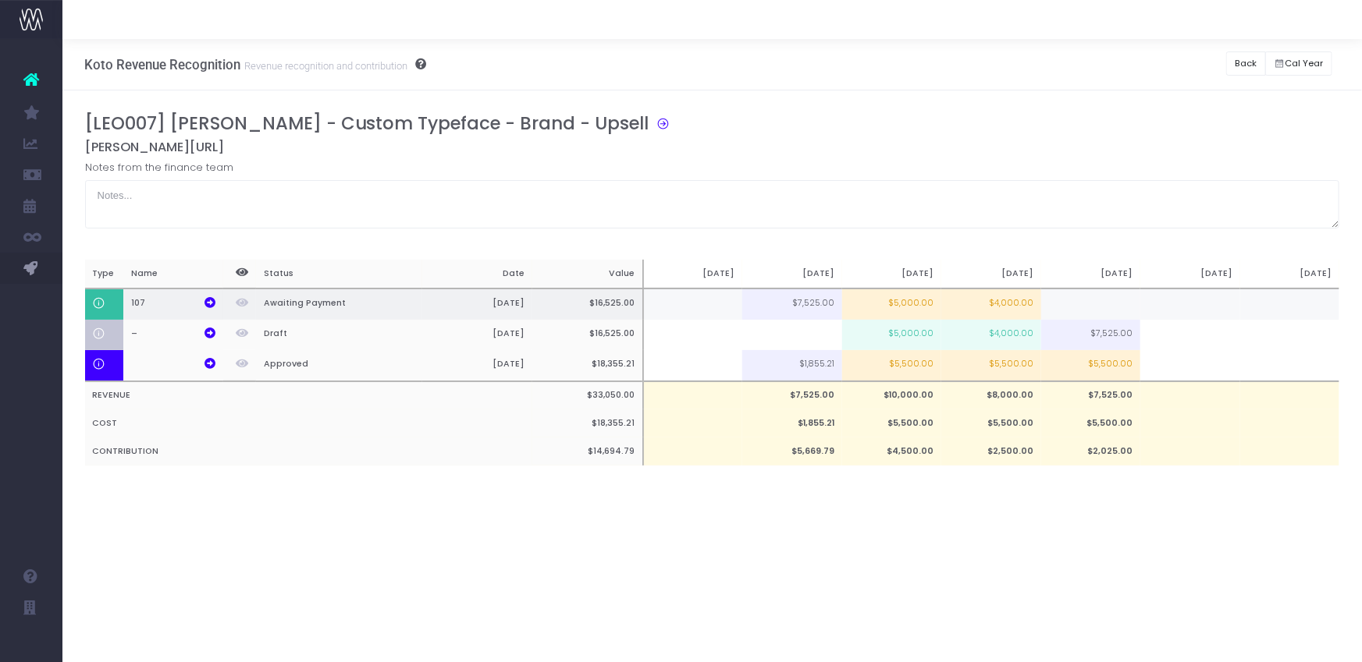
scroll to position [0, 0]
click at [213, 299] on icon at bounding box center [209, 302] width 11 height 11
click at [204, 364] on icon at bounding box center [209, 363] width 11 height 11
click at [649, 126] on icon at bounding box center [659, 122] width 21 height 18
click at [1084, 72] on div "Koto Revenue Recognition Revenue recognition and contribution Back Hide history…" at bounding box center [711, 64] width 1299 height 51
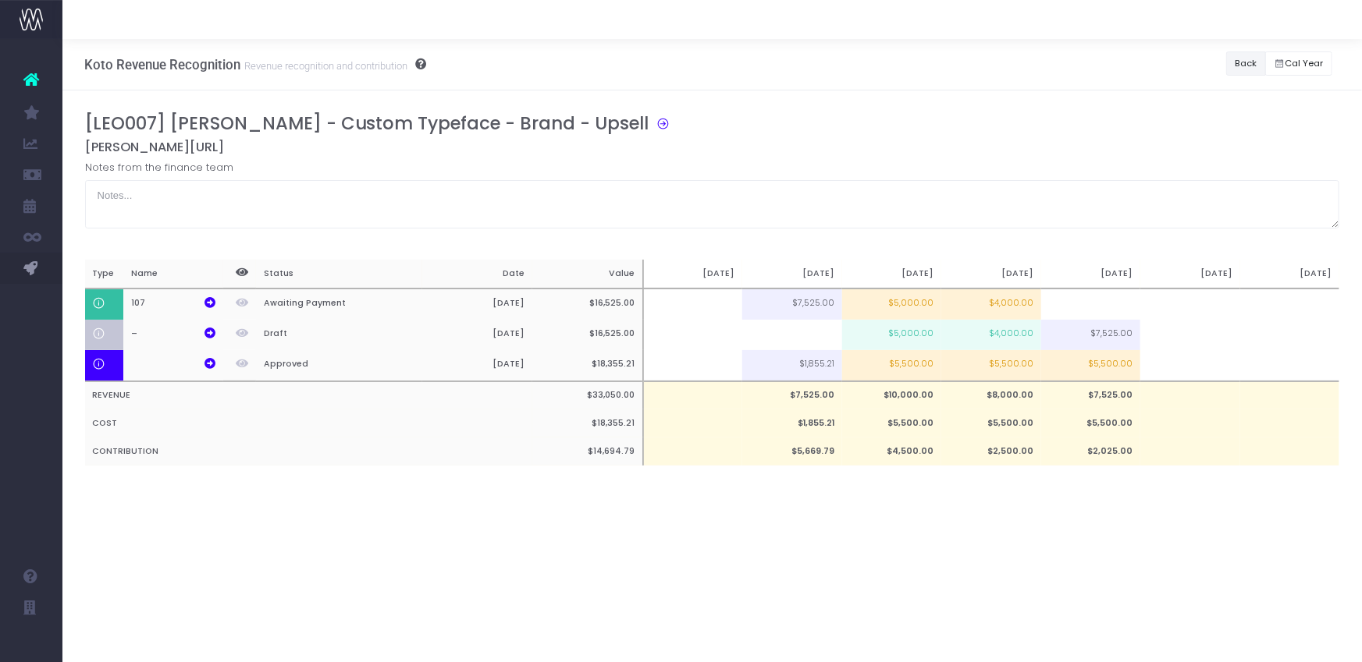
click at [1236, 63] on button "Back" at bounding box center [1246, 63] width 40 height 24
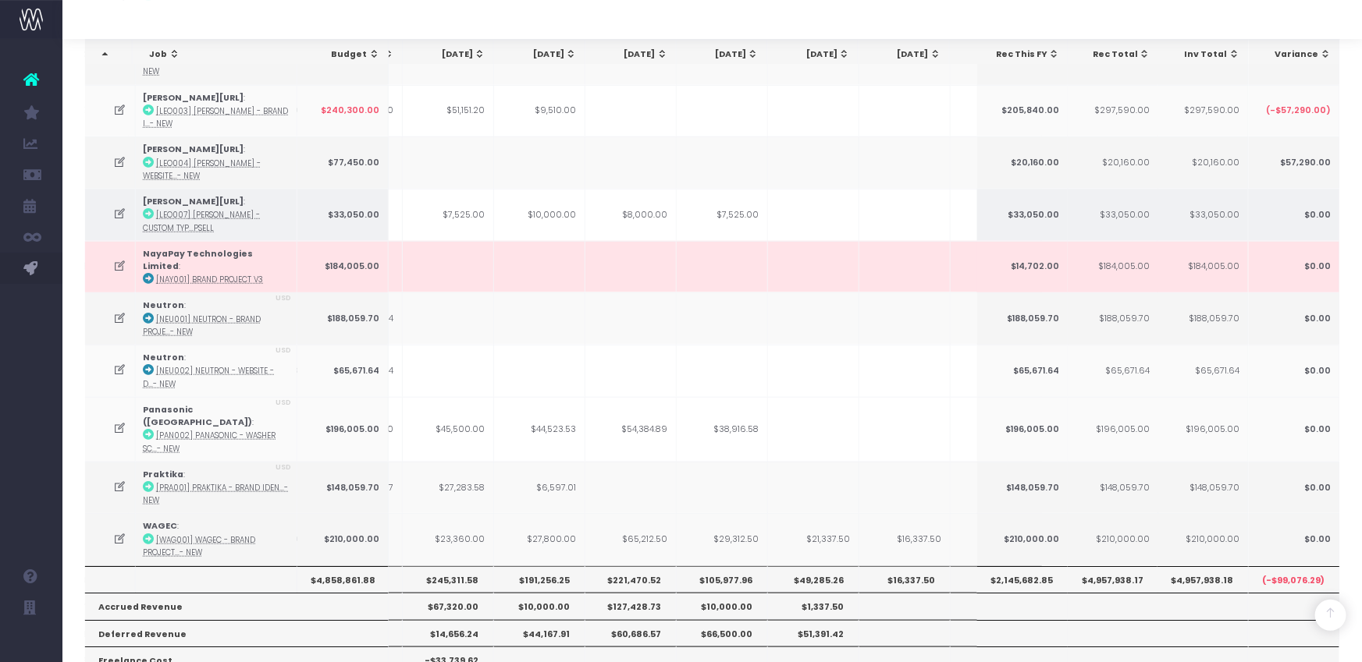
scroll to position [664, 0]
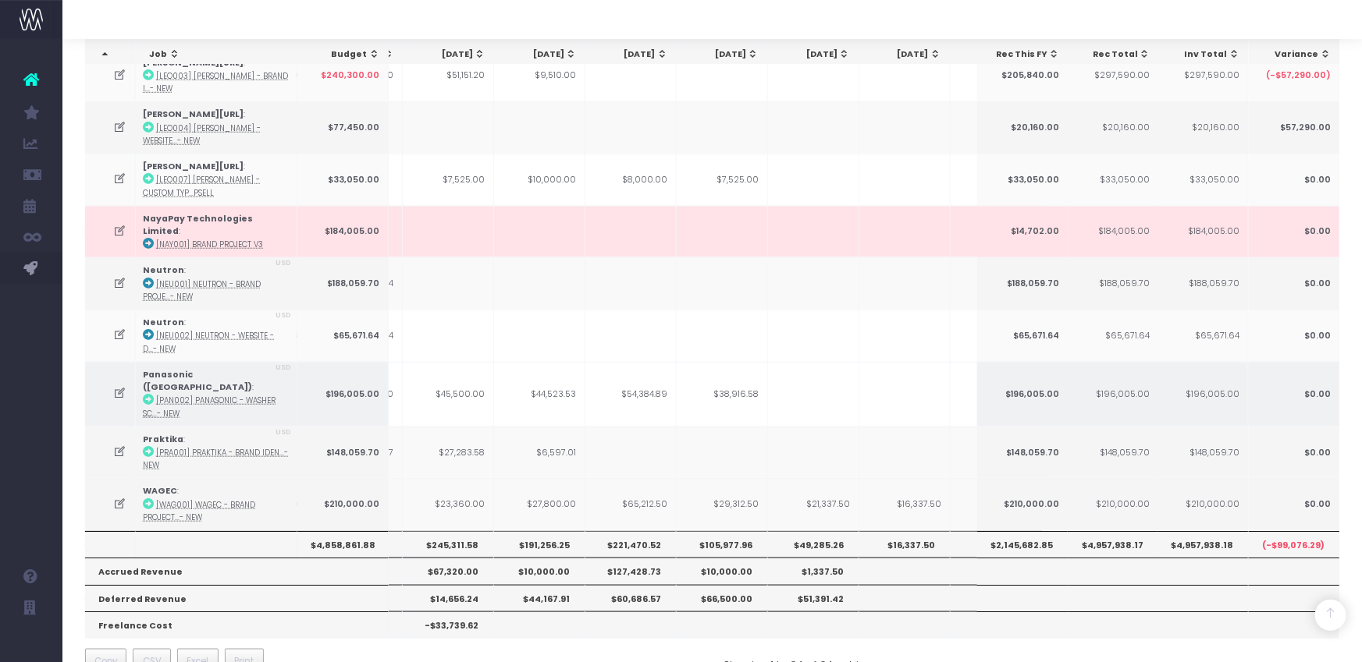
click at [119, 387] on icon at bounding box center [120, 393] width 13 height 13
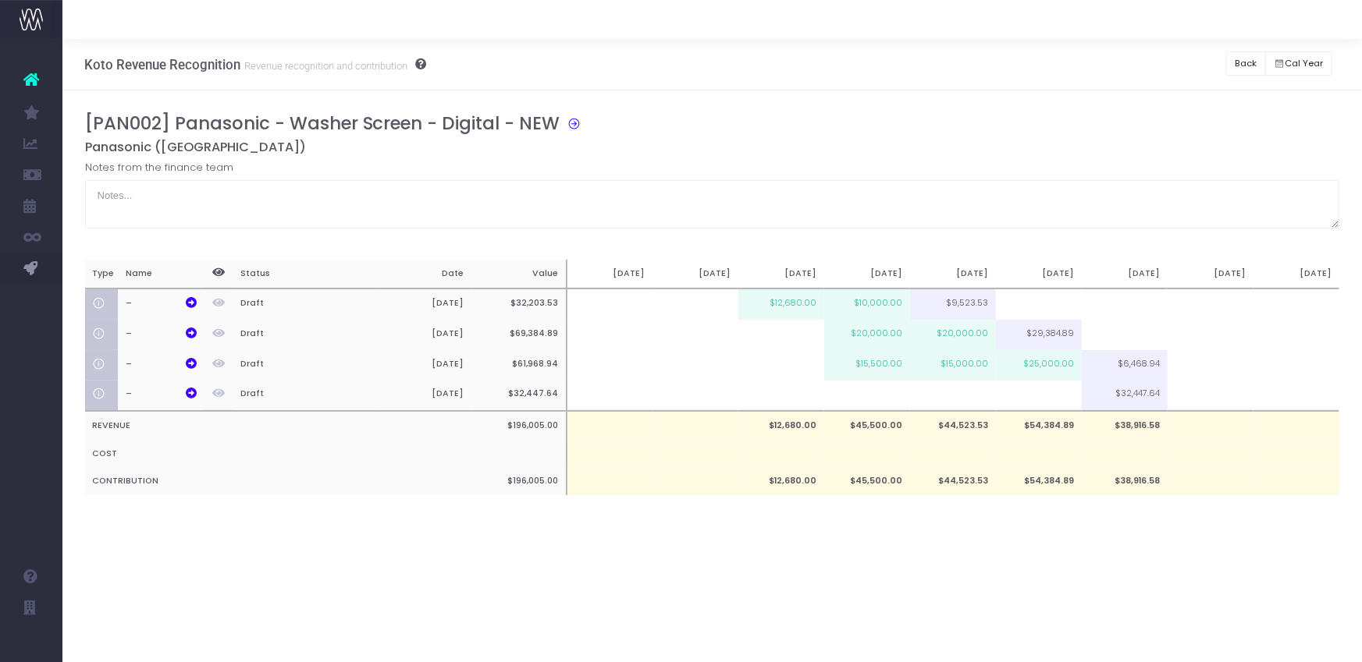
scroll to position [0, 0]
click at [184, 299] on th "–" at bounding box center [161, 304] width 86 height 31
click at [191, 304] on icon at bounding box center [191, 302] width 11 height 11
click at [189, 330] on icon at bounding box center [191, 333] width 11 height 11
click at [1242, 69] on button "Back" at bounding box center [1246, 63] width 40 height 24
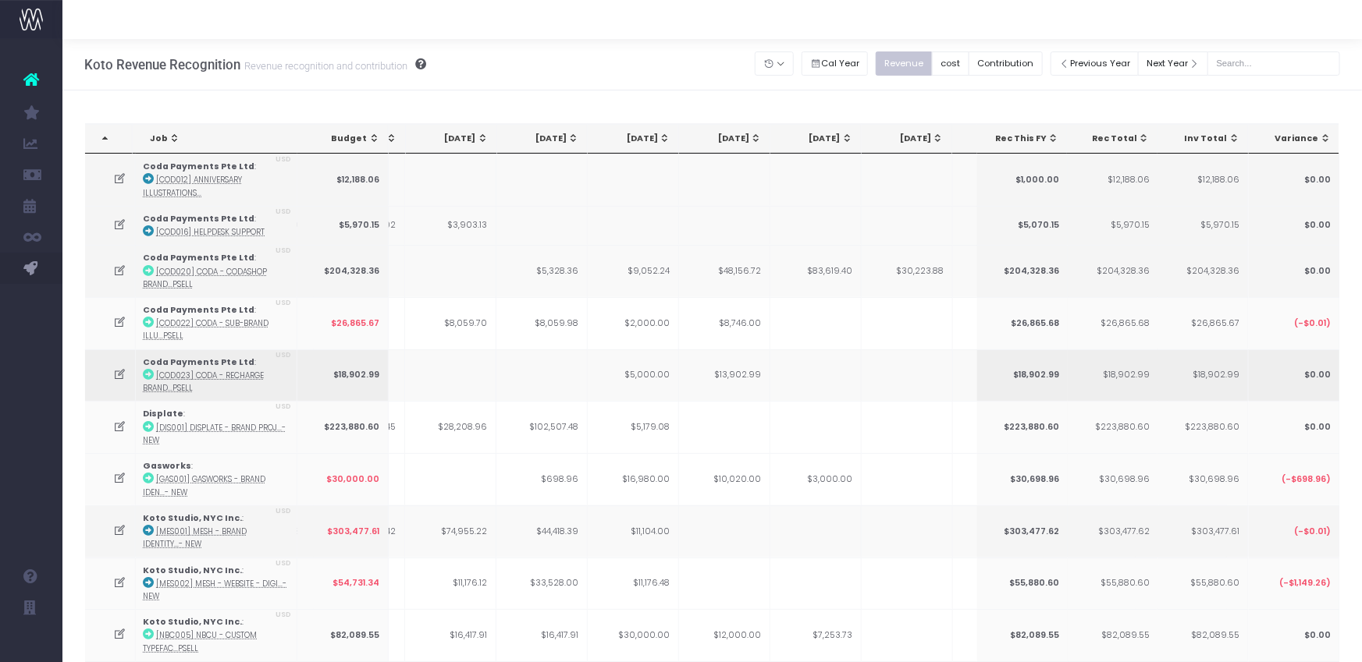
scroll to position [0, 279]
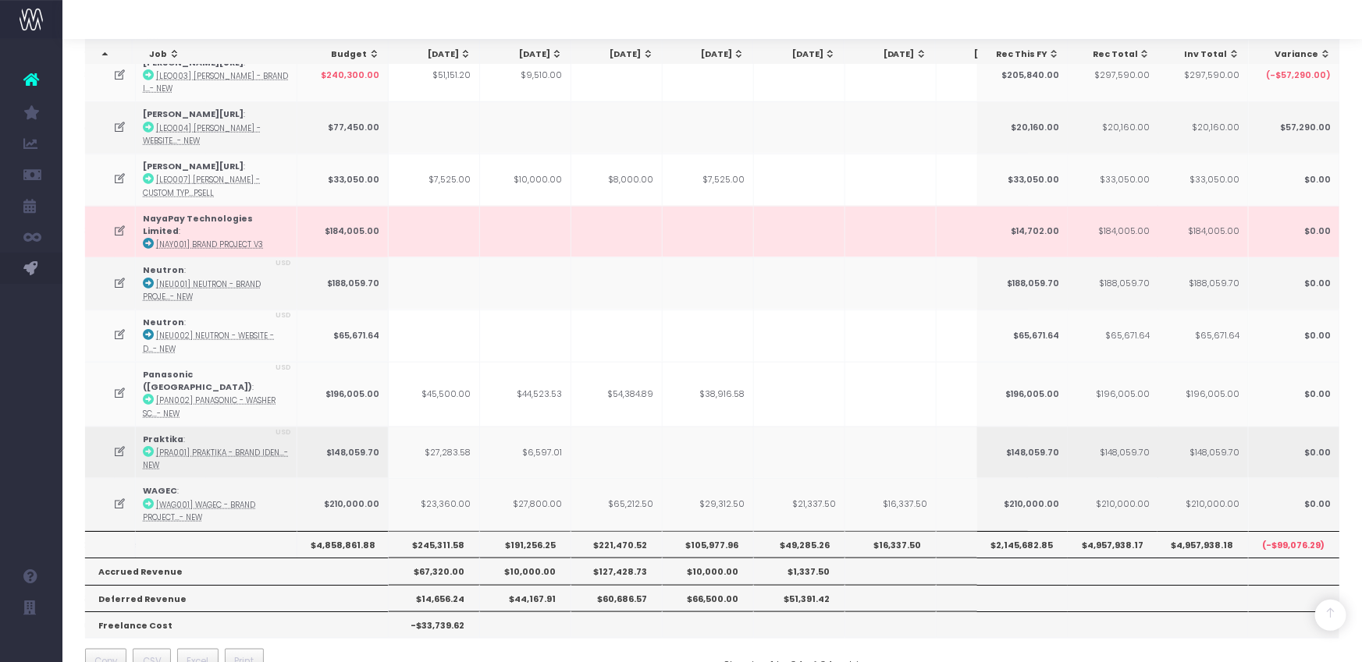
click at [118, 446] on icon at bounding box center [120, 452] width 13 height 13
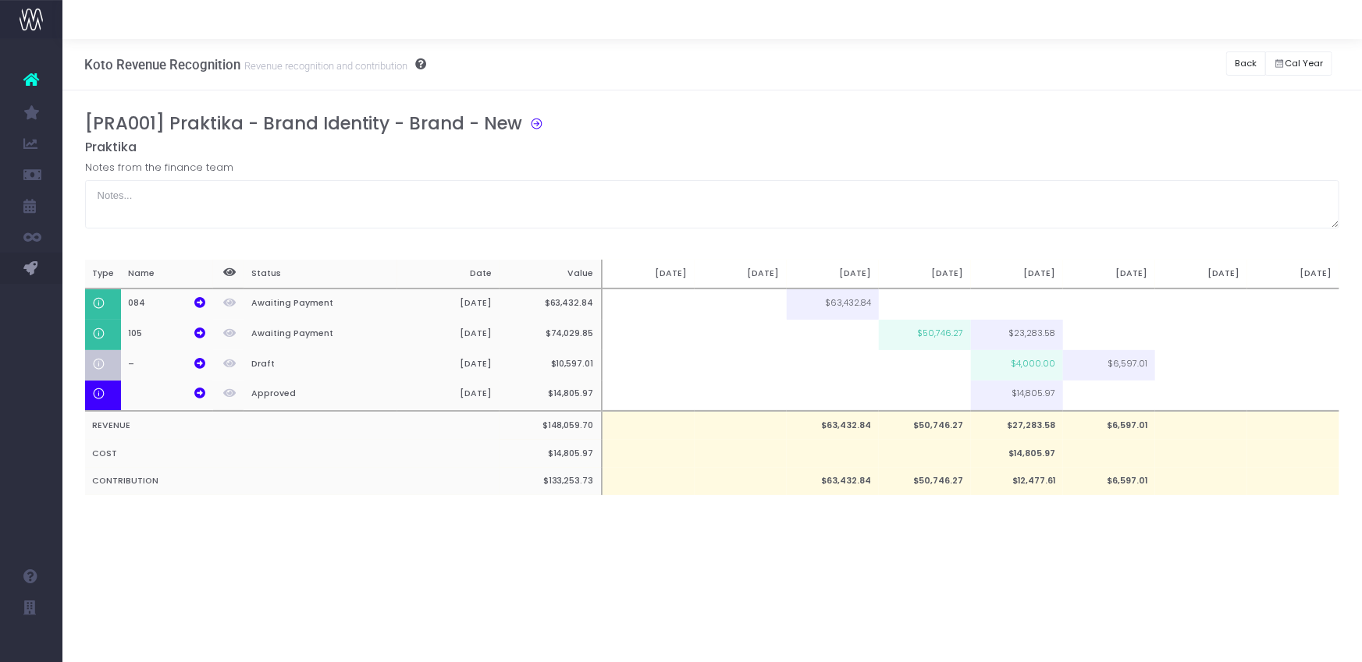
scroll to position [0, 0]
click at [197, 329] on icon at bounding box center [199, 333] width 11 height 11
click at [531, 124] on icon at bounding box center [533, 122] width 21 height 18
click at [1234, 62] on button "Back" at bounding box center [1246, 63] width 40 height 24
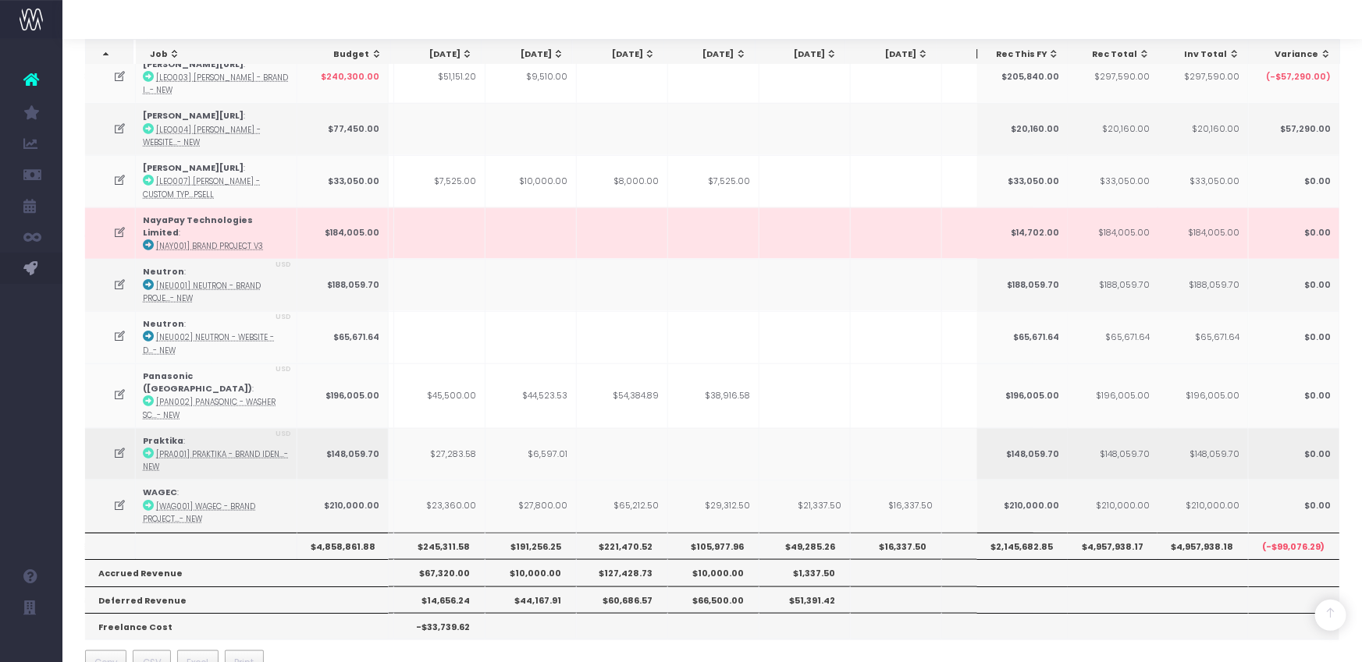
scroll to position [0, 452]
click at [117, 498] on icon at bounding box center [120, 504] width 13 height 13
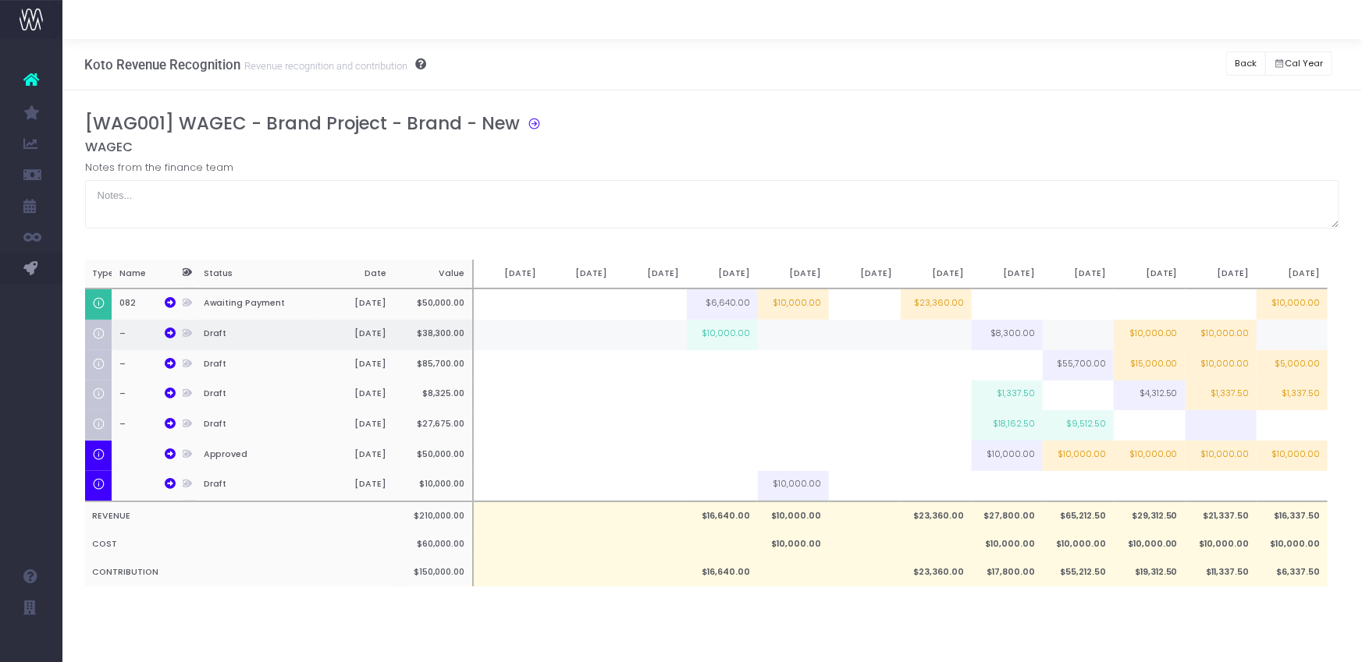
scroll to position [0, 11]
click at [170, 300] on icon at bounding box center [170, 302] width 11 height 11
click at [1235, 54] on button "Back" at bounding box center [1246, 63] width 40 height 24
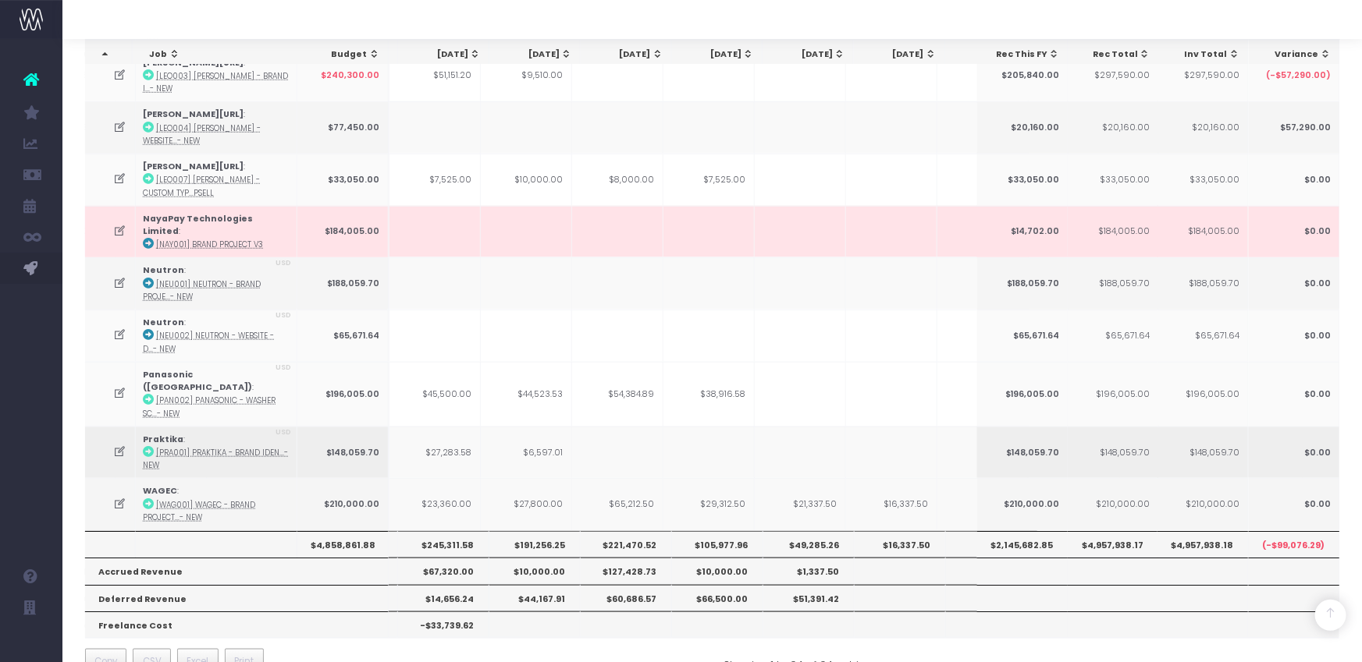
scroll to position [0, 457]
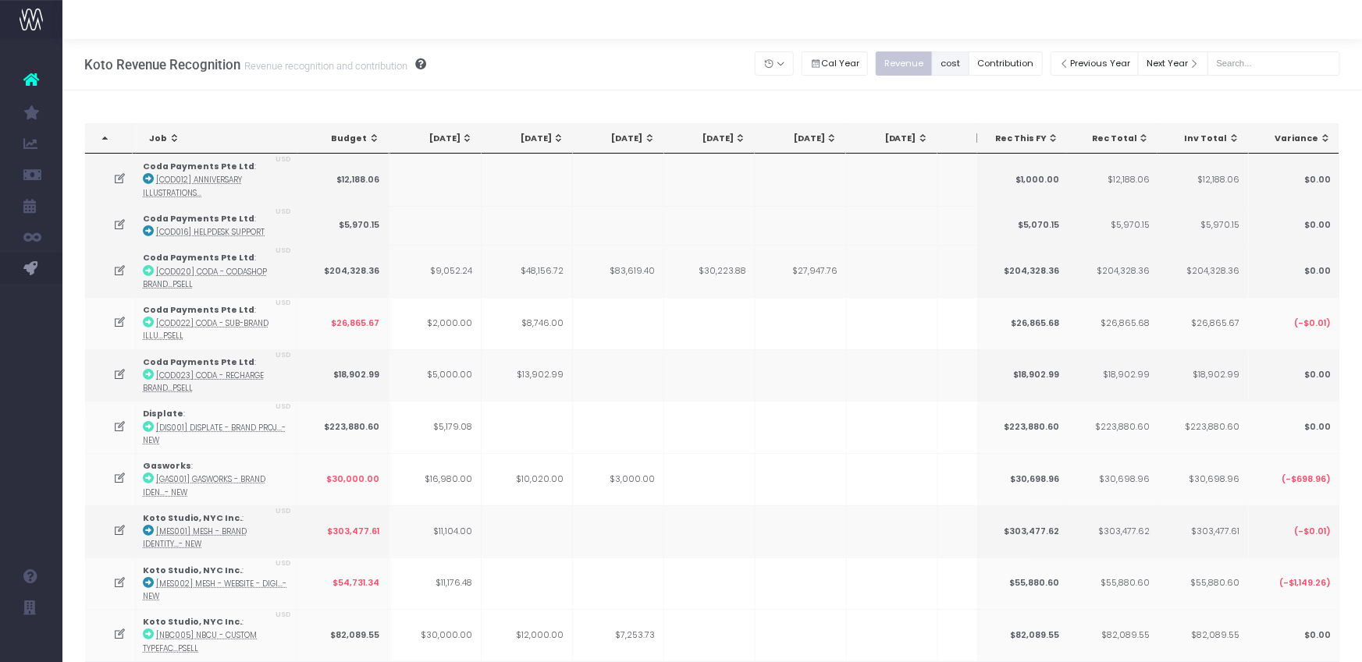
click at [965, 59] on button "cost" at bounding box center [950, 63] width 37 height 24
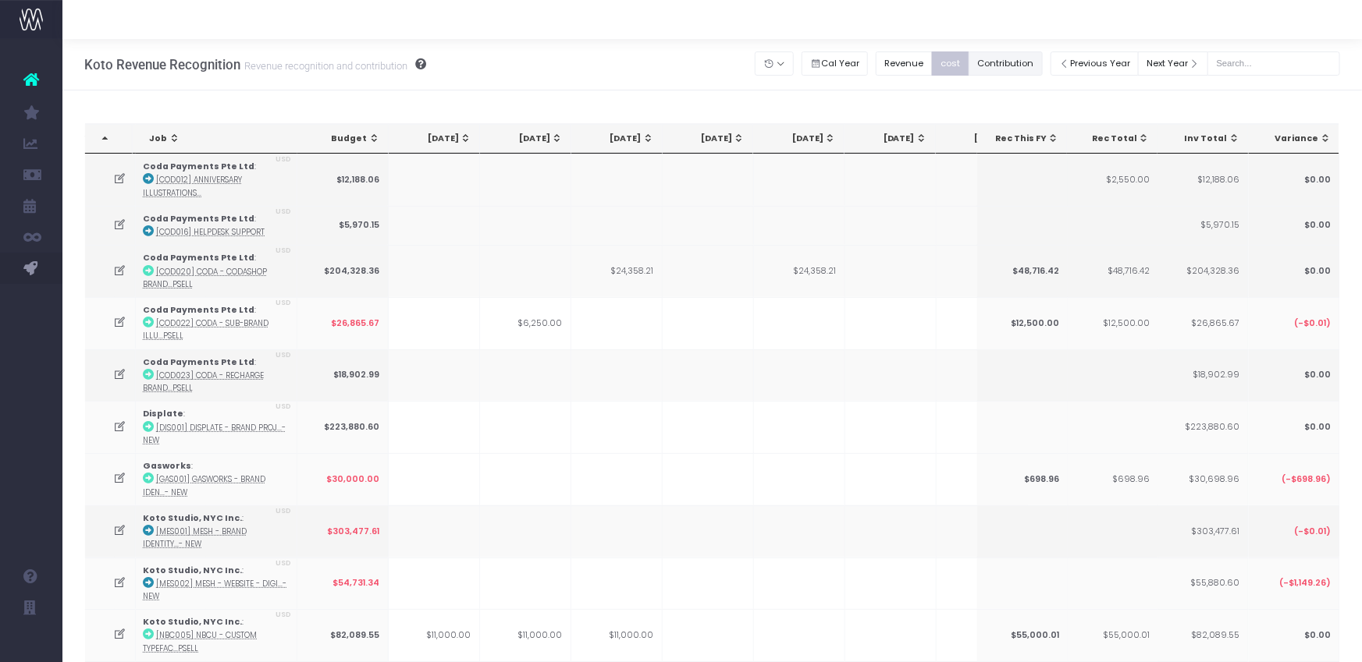
click at [1007, 66] on button "Contribution" at bounding box center [1005, 63] width 74 height 24
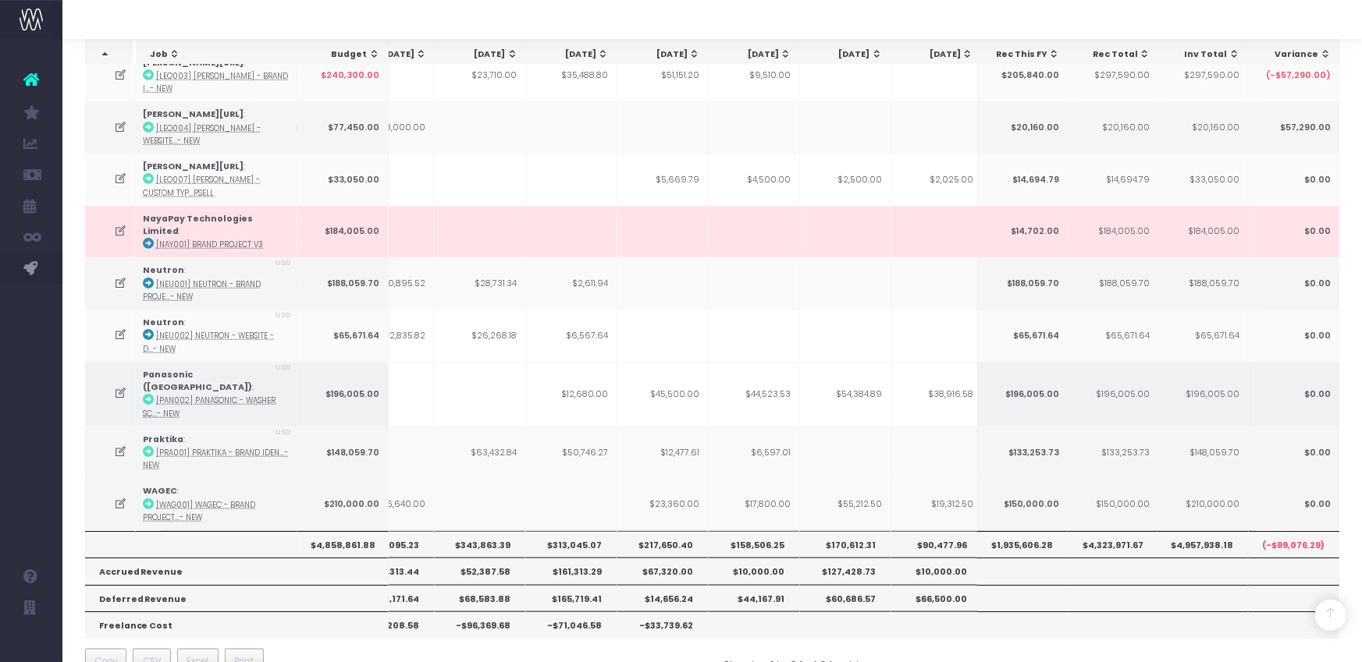
click at [123, 387] on icon at bounding box center [120, 393] width 13 height 13
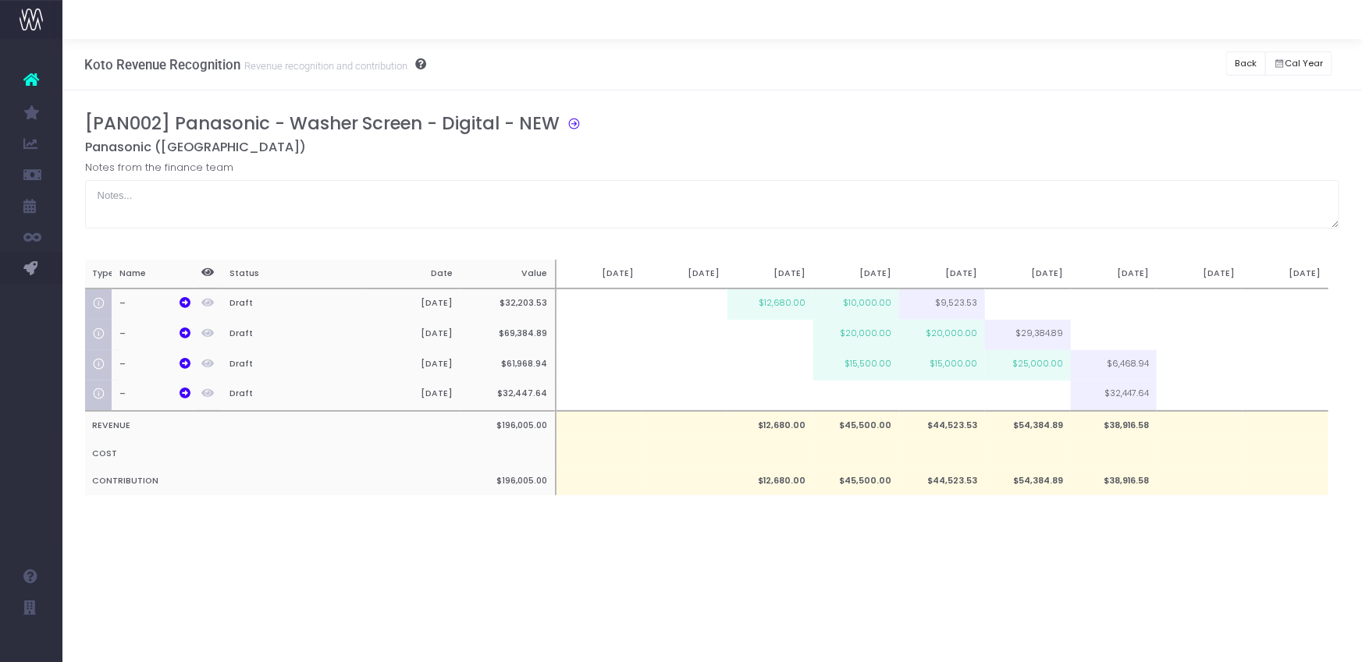
scroll to position [0, 0]
click at [1241, 55] on button "Back" at bounding box center [1246, 63] width 40 height 24
